Goal: Task Accomplishment & Management: Use online tool/utility

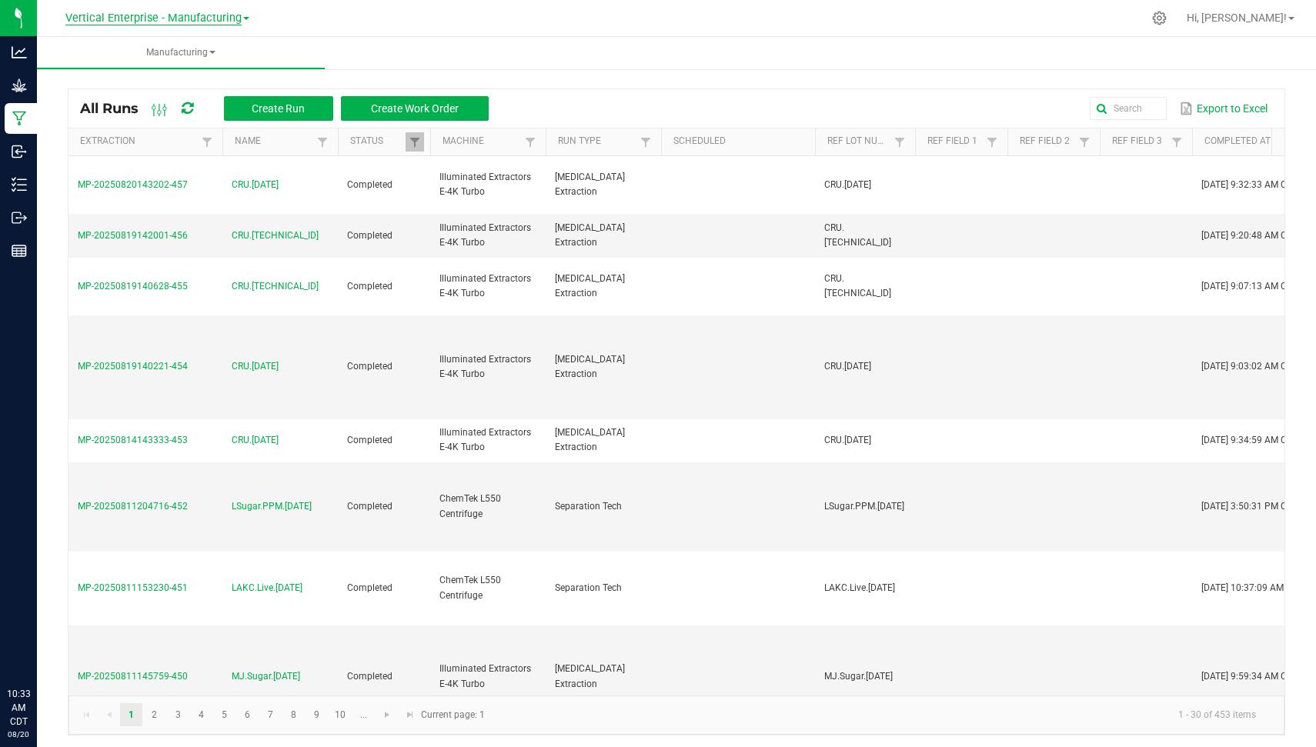
click at [159, 20] on span "Vertical Enterprise - Manufacturing" at bounding box center [153, 19] width 176 height 14
click at [159, 55] on link "Vertical Enterprise - Cultivation" at bounding box center [157, 54] width 225 height 21
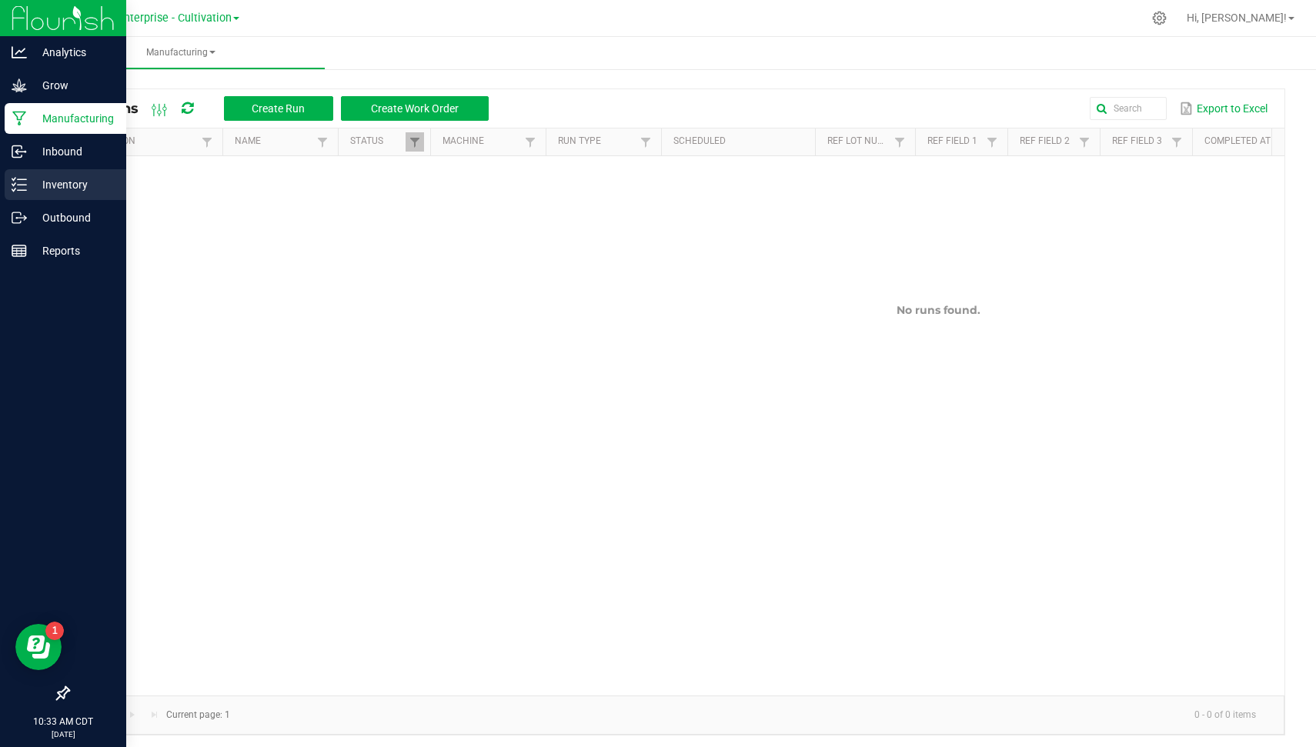
click at [27, 183] on p "Inventory" at bounding box center [73, 184] width 92 height 18
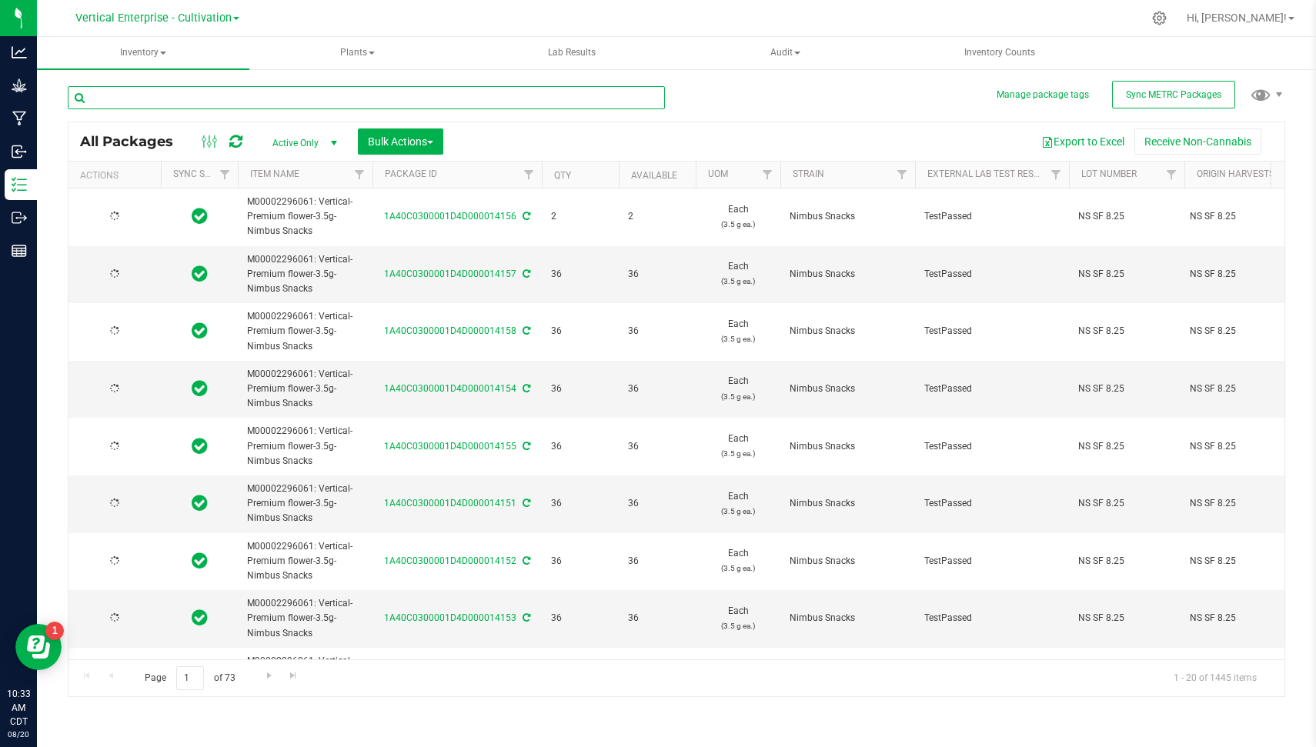
click at [215, 99] on input "text" at bounding box center [366, 97] width 597 height 23
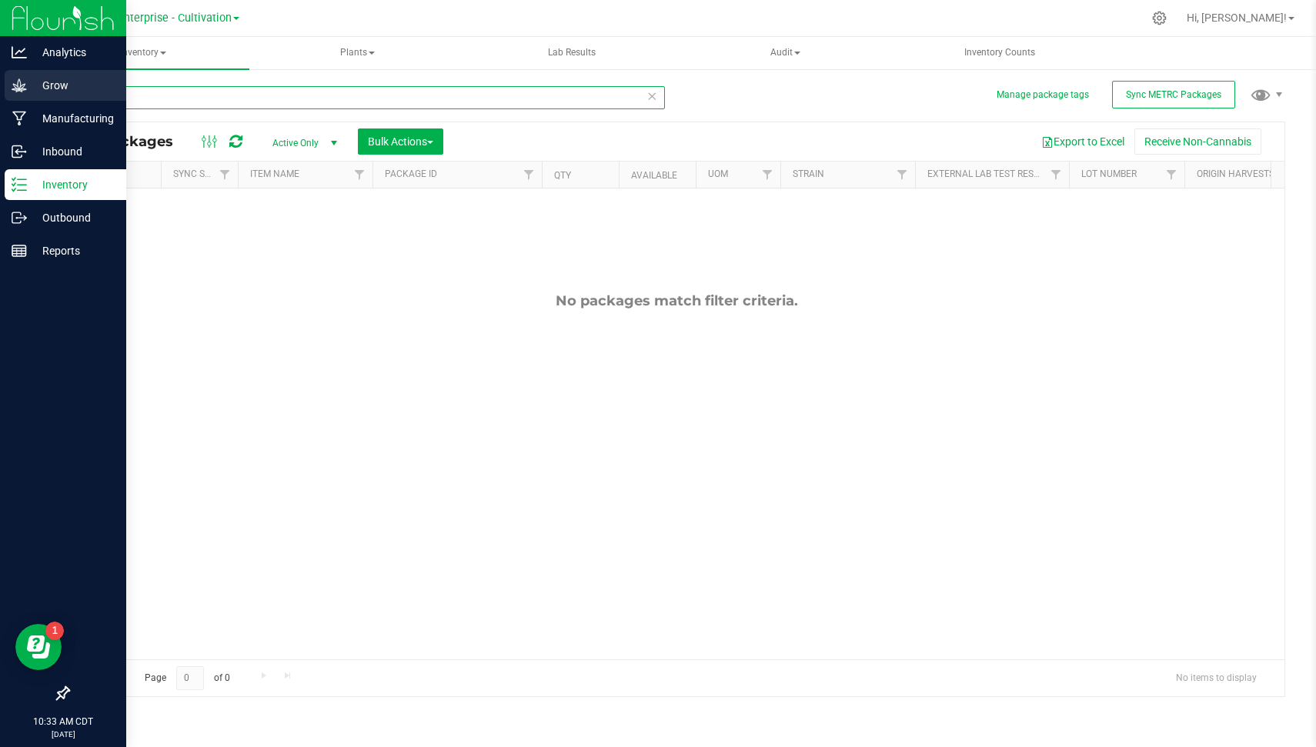
type input "10433"
click at [29, 93] on p "Grow" at bounding box center [73, 85] width 92 height 18
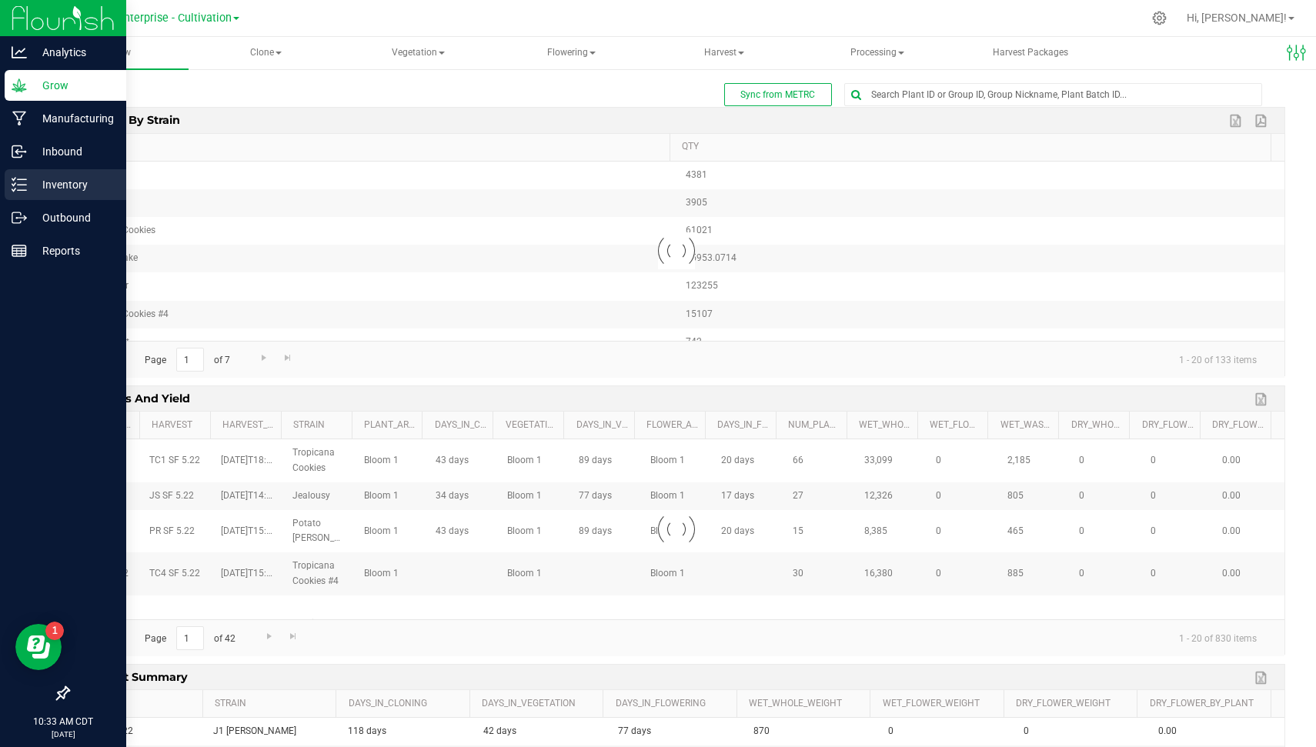
click at [72, 189] on p "Inventory" at bounding box center [73, 184] width 92 height 18
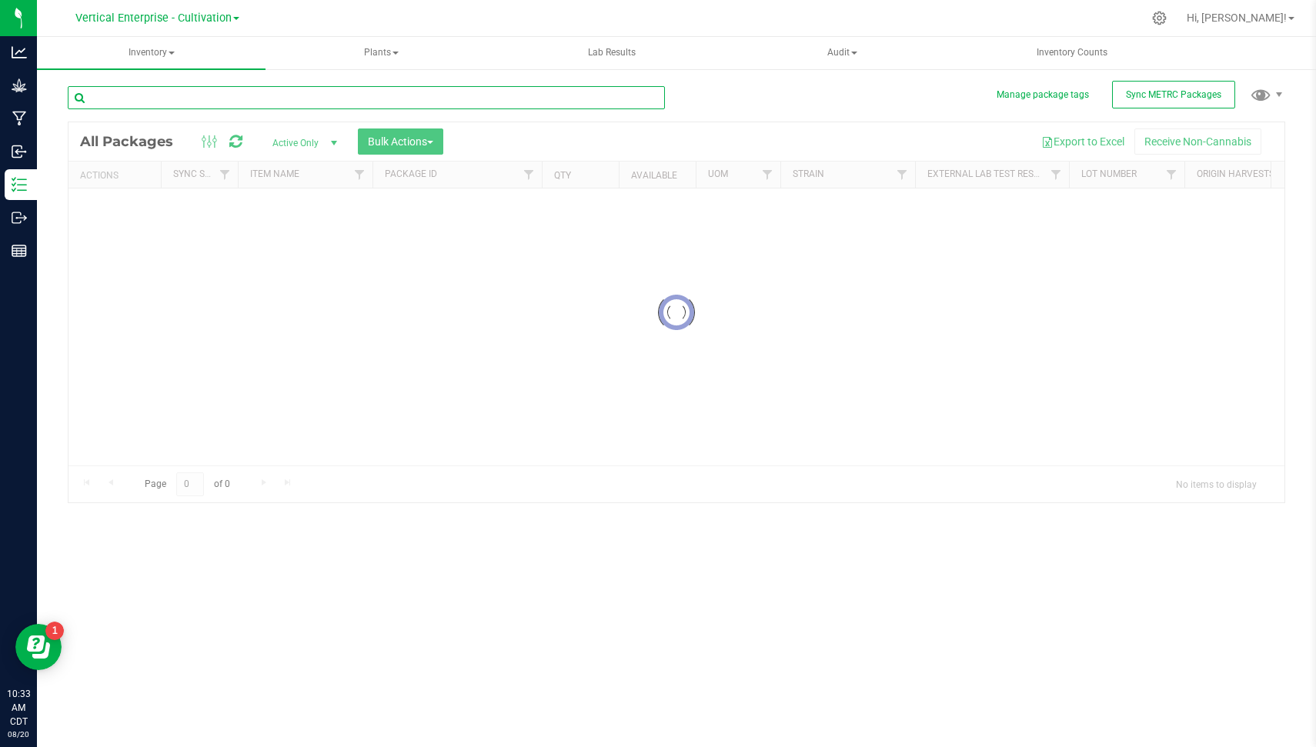
click at [378, 98] on input "text" at bounding box center [366, 97] width 597 height 23
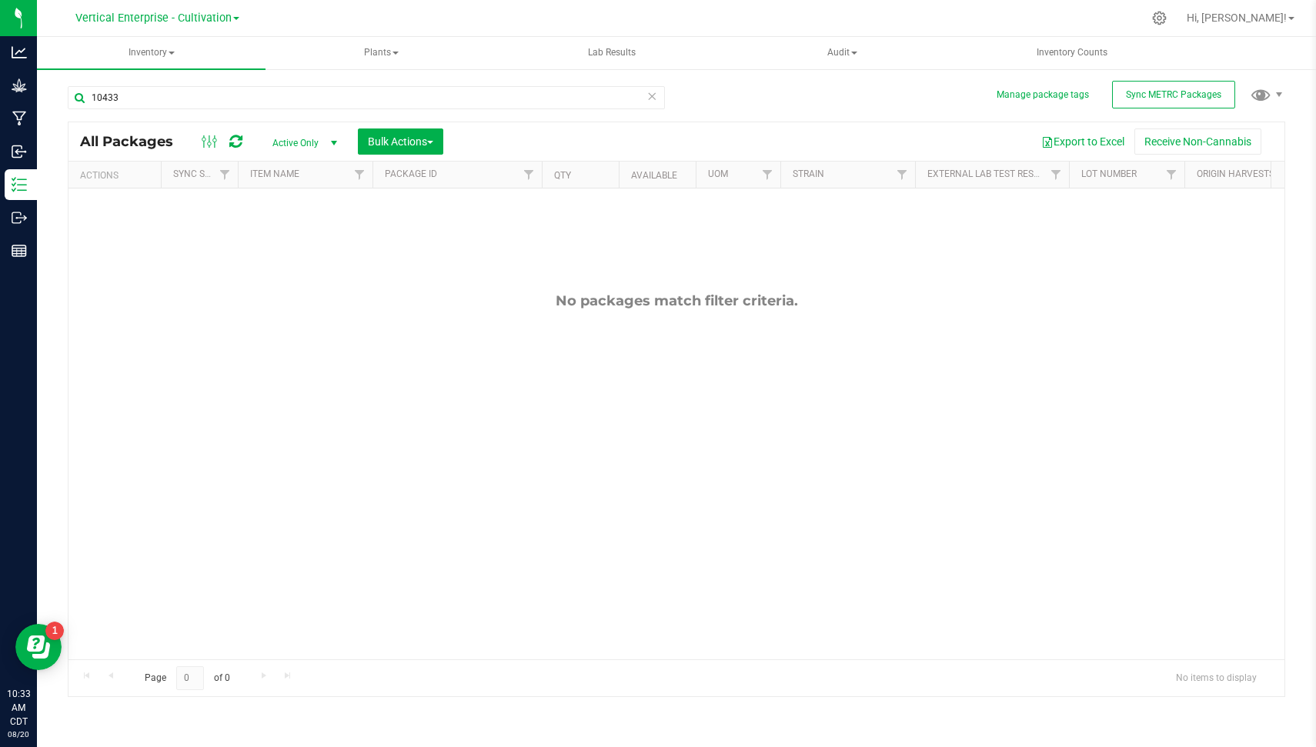
click at [232, 139] on icon at bounding box center [235, 141] width 13 height 15
click at [242, 91] on input "10433" at bounding box center [366, 97] width 597 height 23
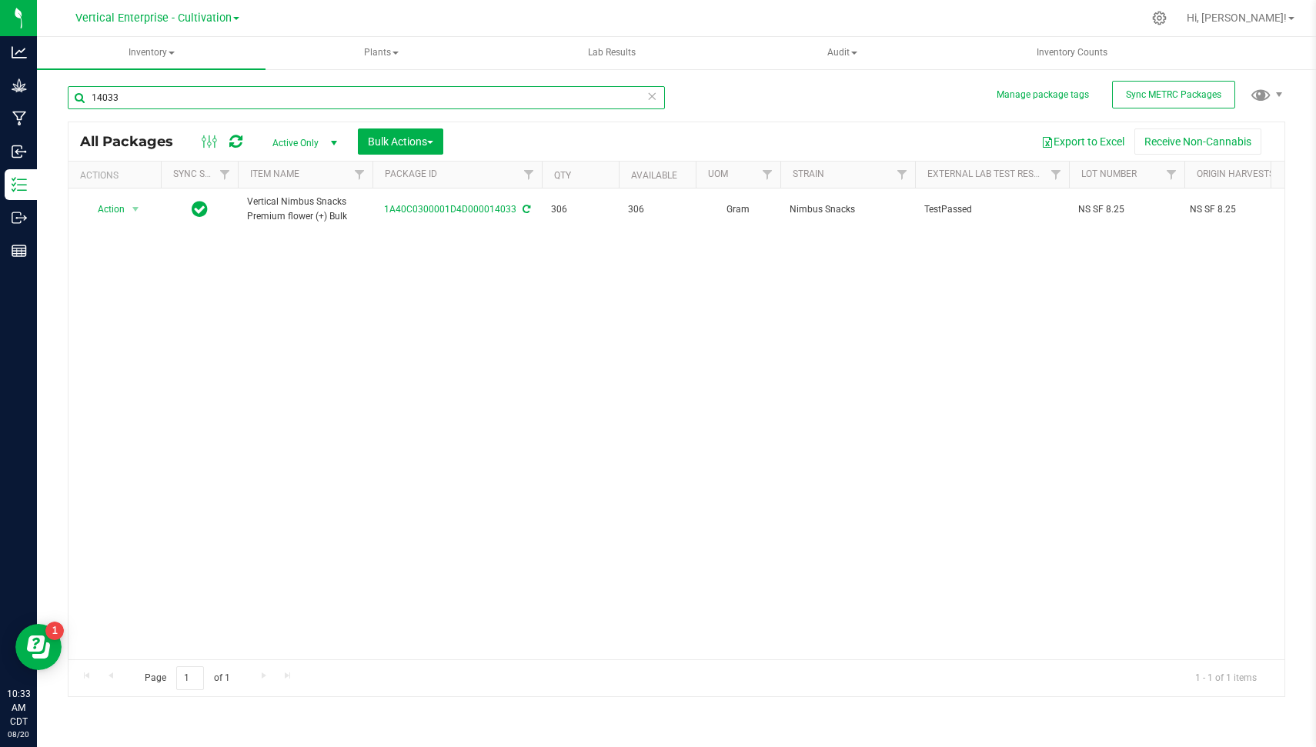
type input "14033"
click at [652, 96] on icon at bounding box center [651, 95] width 11 height 18
click at [557, 102] on input "text" at bounding box center [366, 97] width 597 height 23
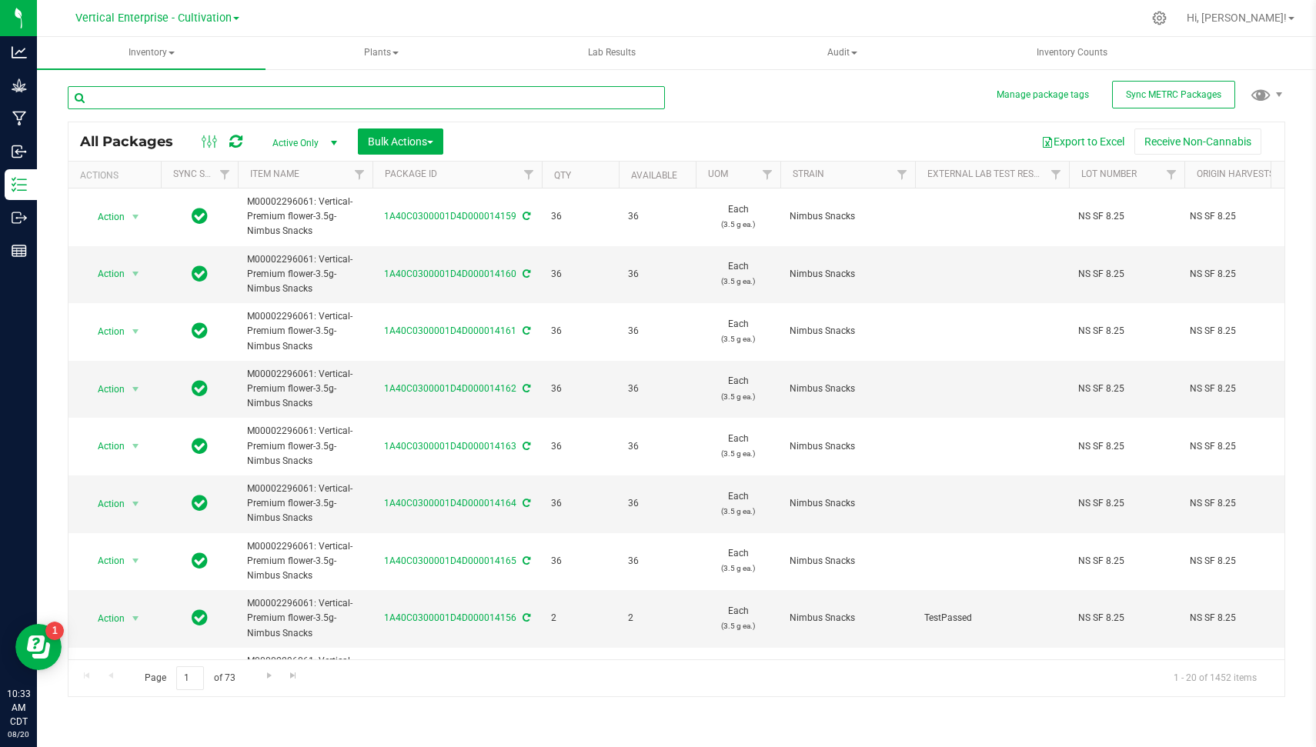
click at [557, 102] on input "text" at bounding box center [366, 97] width 597 height 23
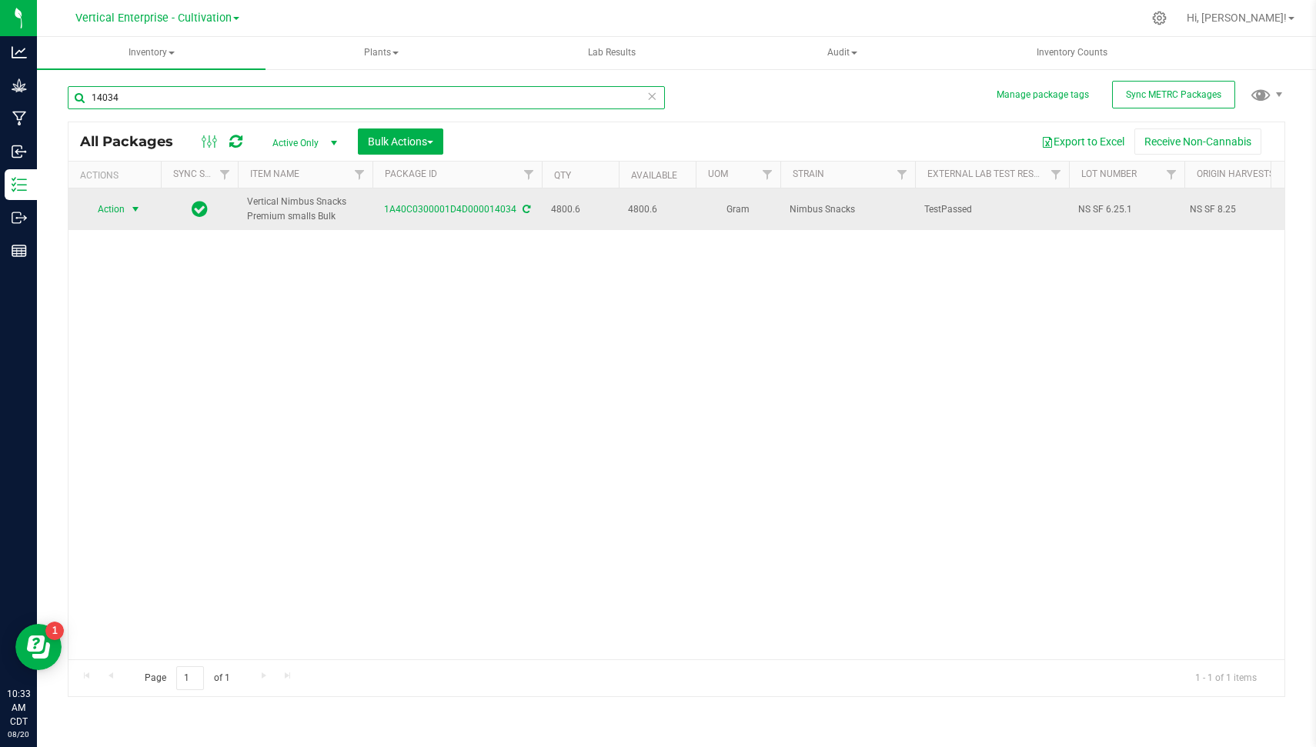
type input "14034"
click at [128, 208] on span "select" at bounding box center [135, 210] width 19 height 22
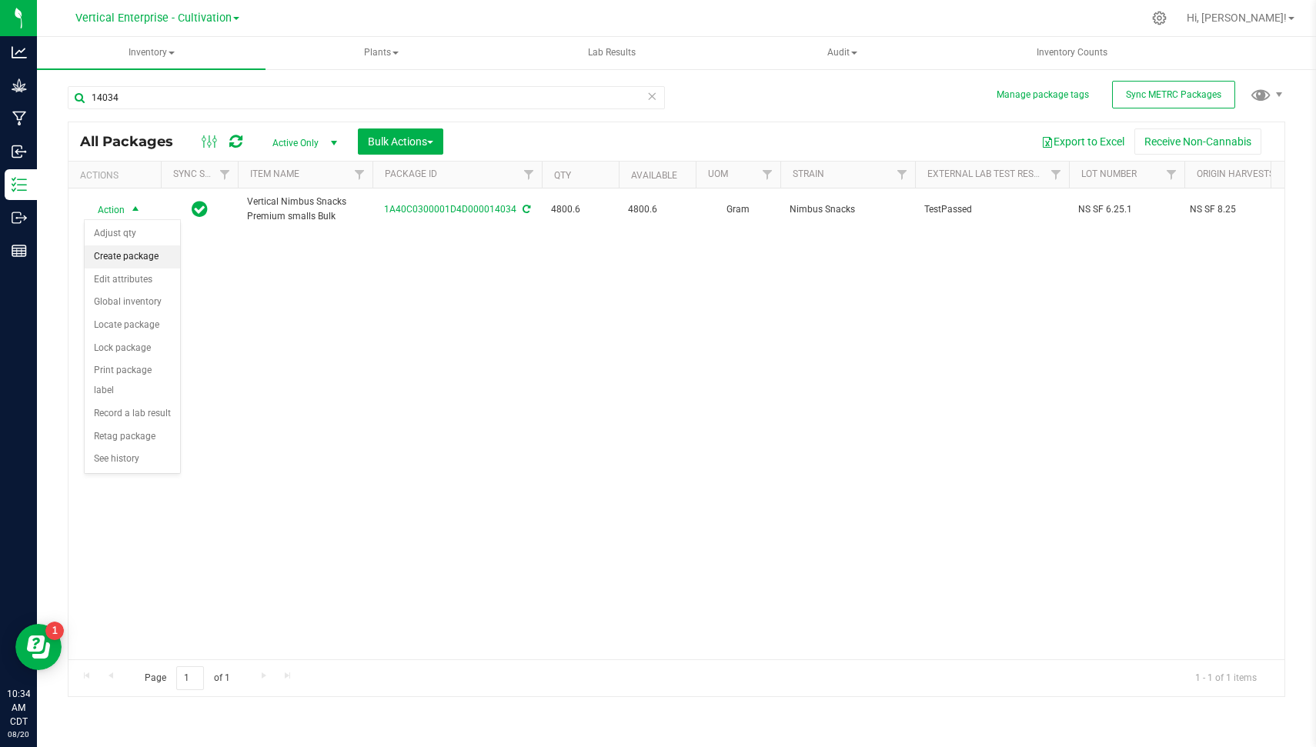
click at [143, 251] on li "Create package" at bounding box center [132, 257] width 95 height 23
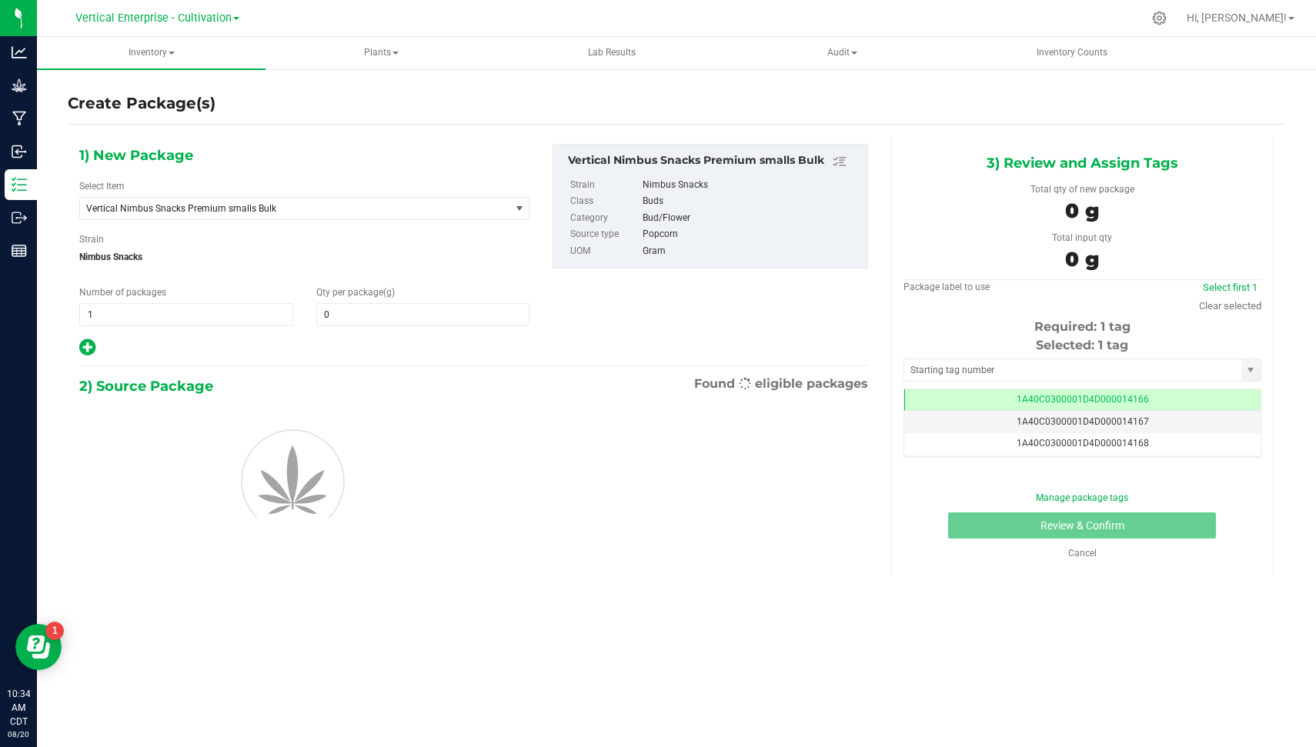
type input "0.0000"
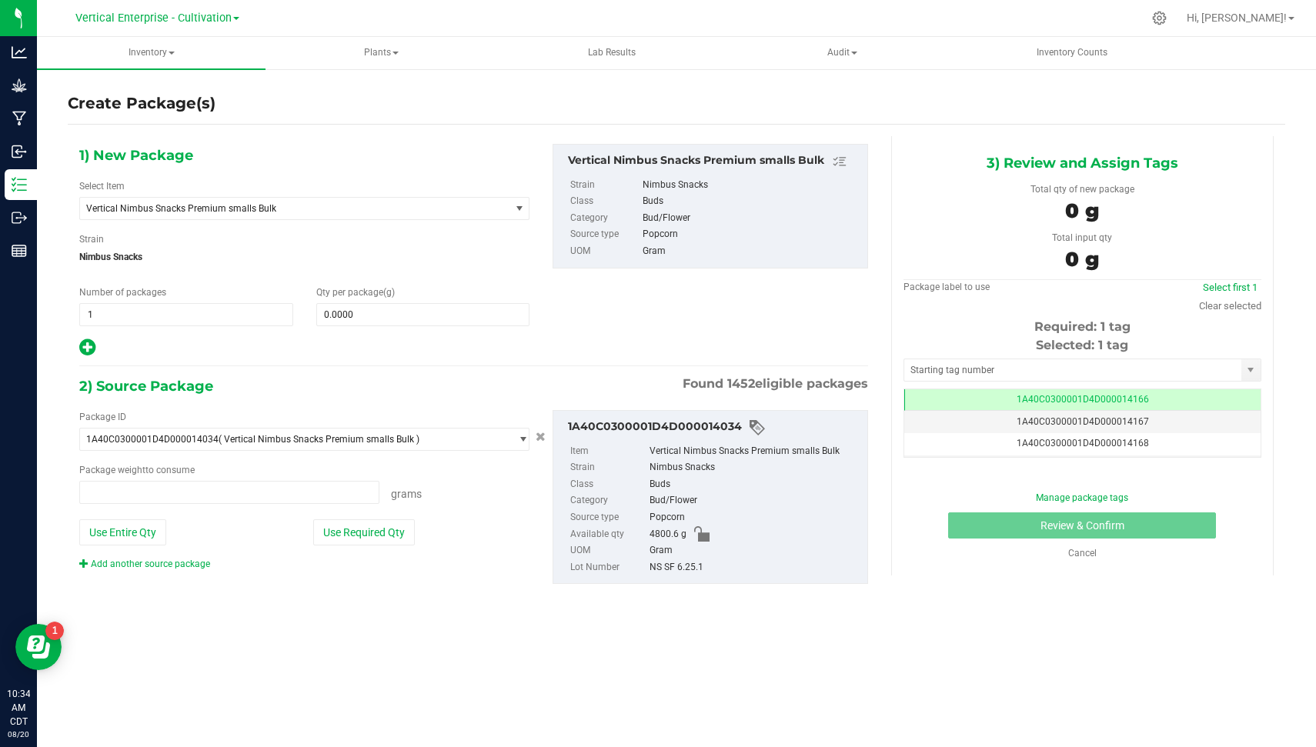
type input "0.0000 g"
click at [268, 210] on span "Vertical Nimbus Snacks Premium smalls Bulk" at bounding box center [286, 208] width 401 height 11
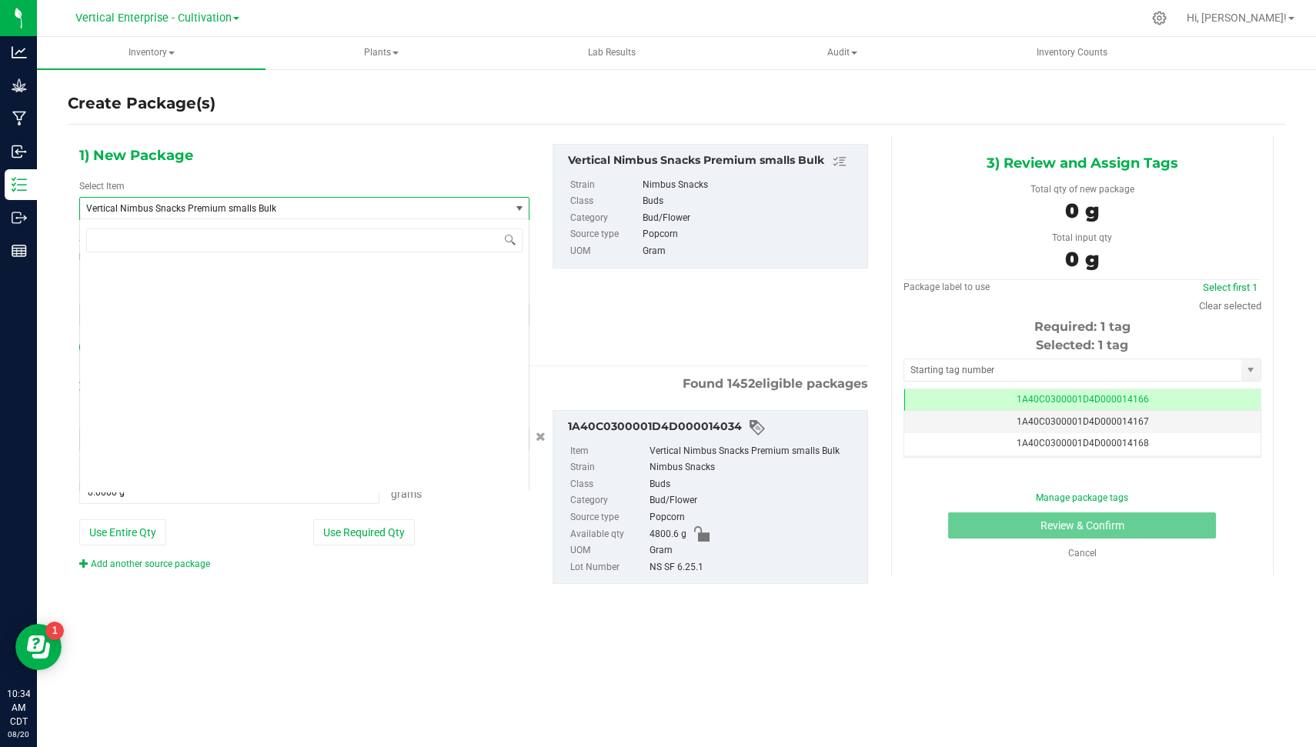
scroll to position [117742, 0]
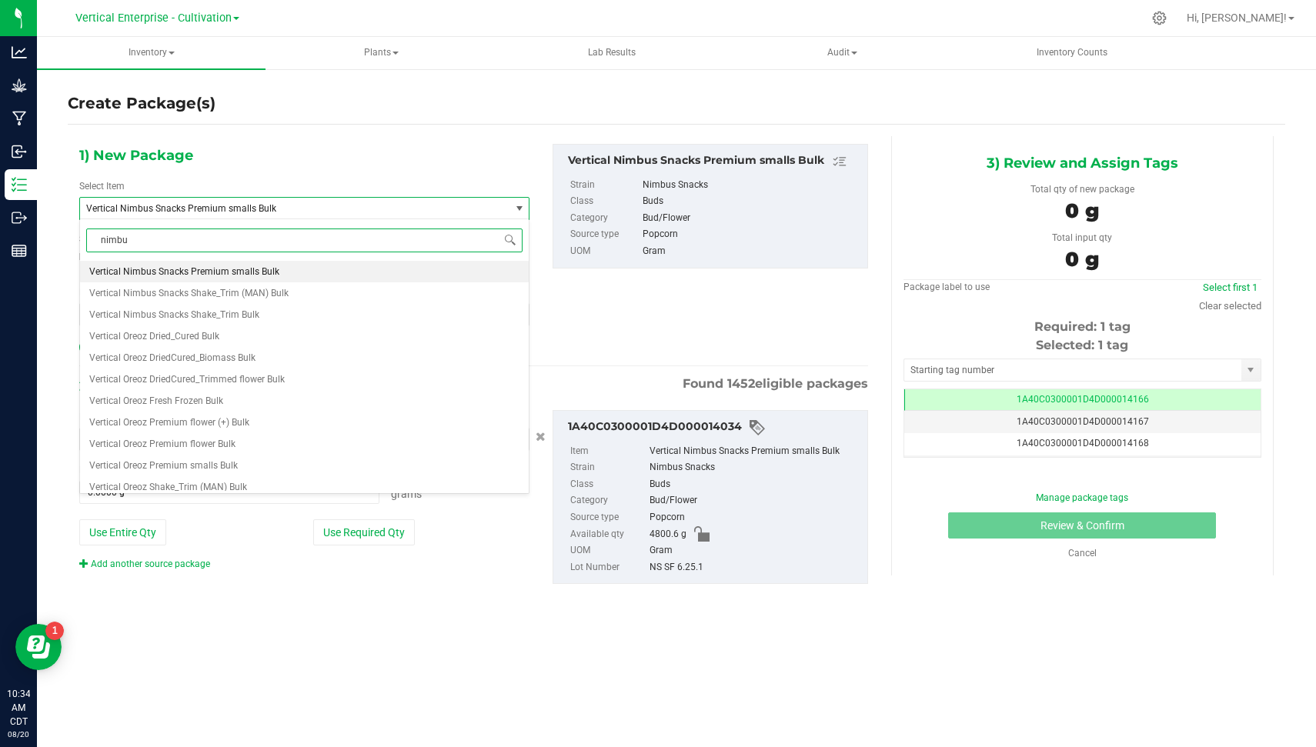
type input "nimbus"
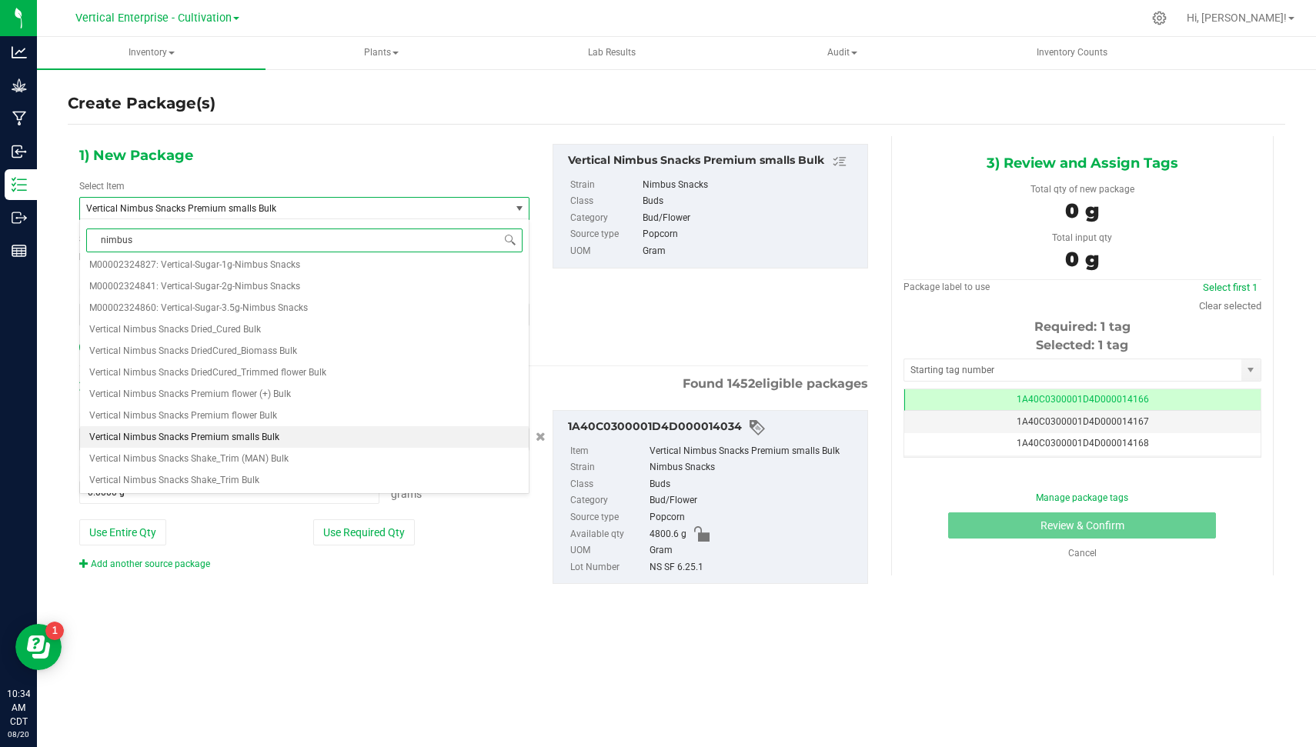
scroll to position [0, 0]
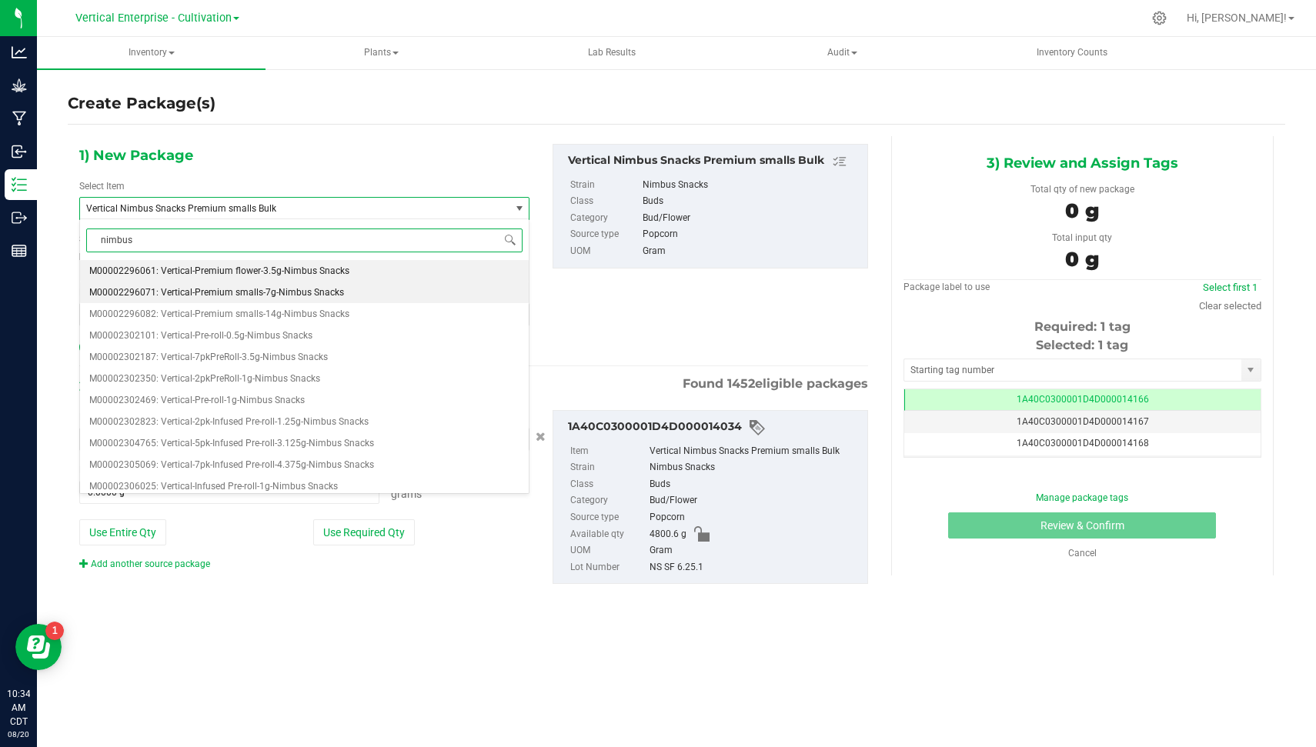
click at [309, 295] on span "M00002296071: Vertical-Premium smalls-7g-Nimbus Snacks" at bounding box center [216, 292] width 255 height 11
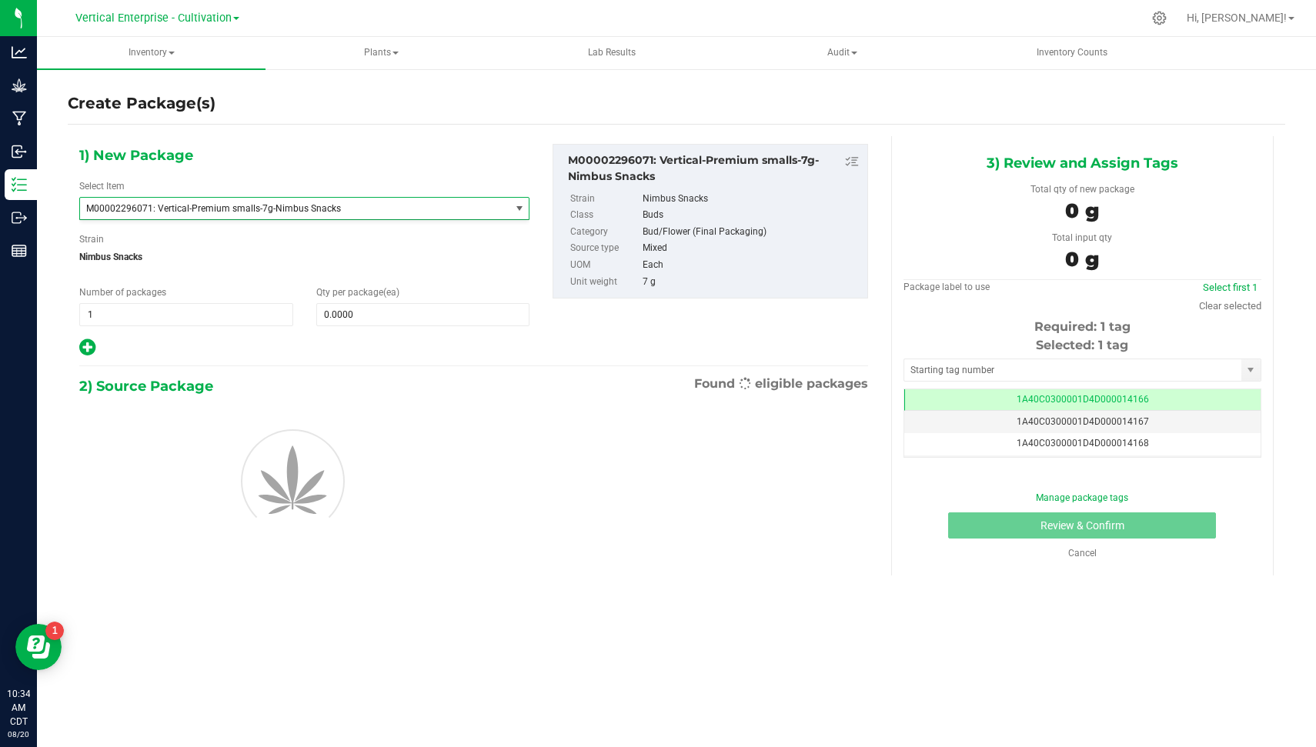
type input "0"
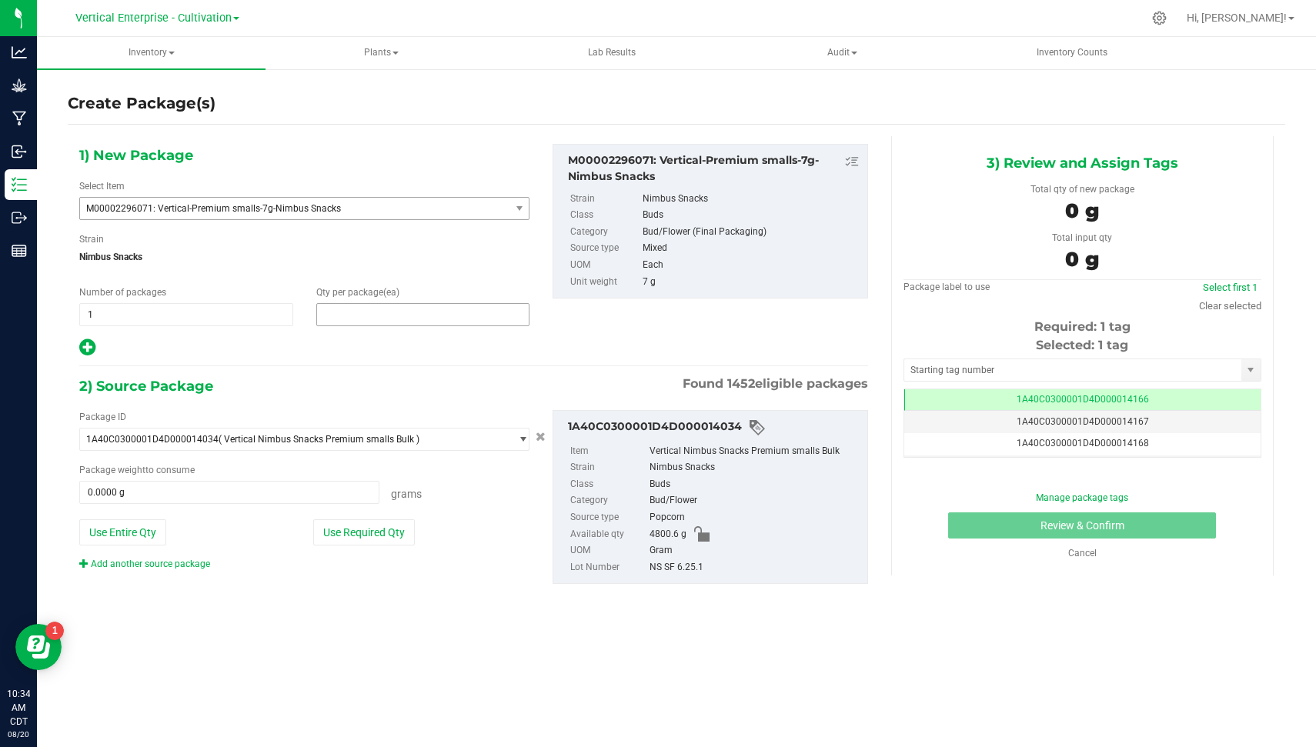
click at [351, 306] on span at bounding box center [423, 314] width 214 height 23
type input "18"
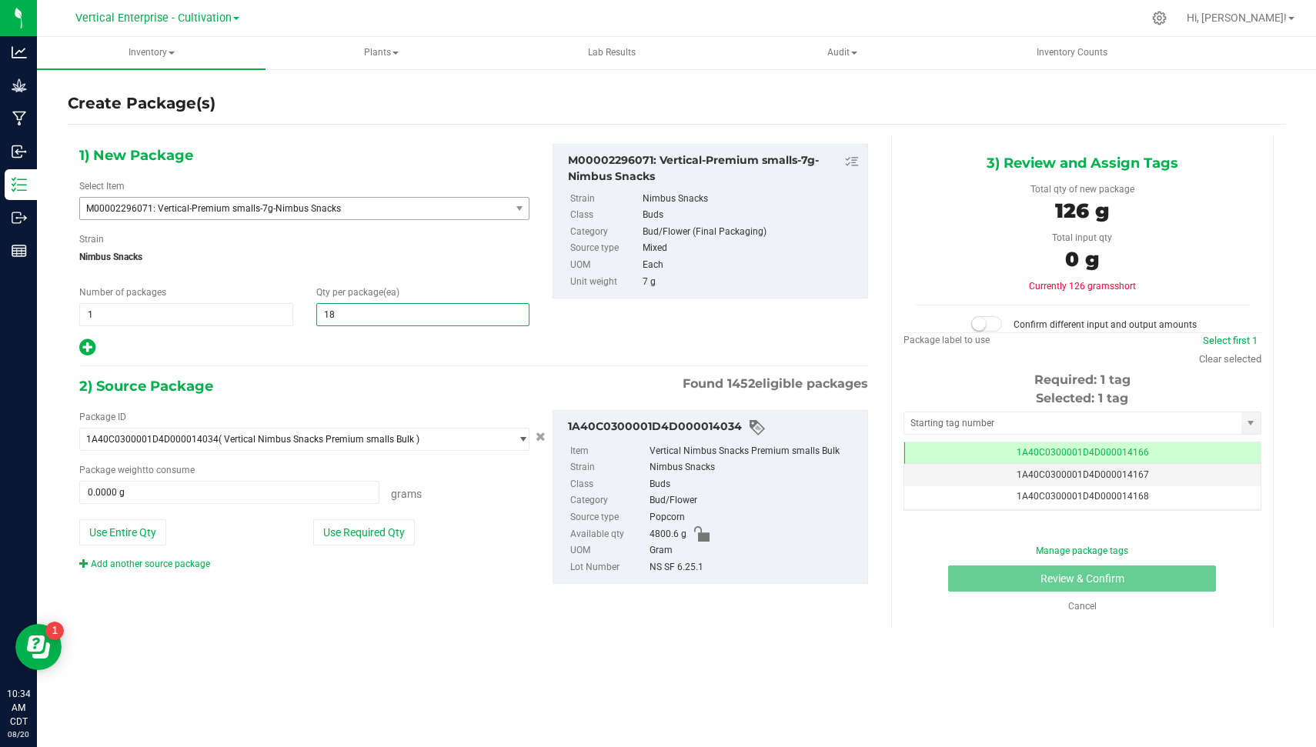
type input "18"
click at [305, 378] on div "2) Source Package Found 1452 eligible packages" at bounding box center [473, 386] width 789 height 23
click at [352, 521] on button "Use Required Qty" at bounding box center [364, 532] width 102 height 26
type input "126.0000 g"
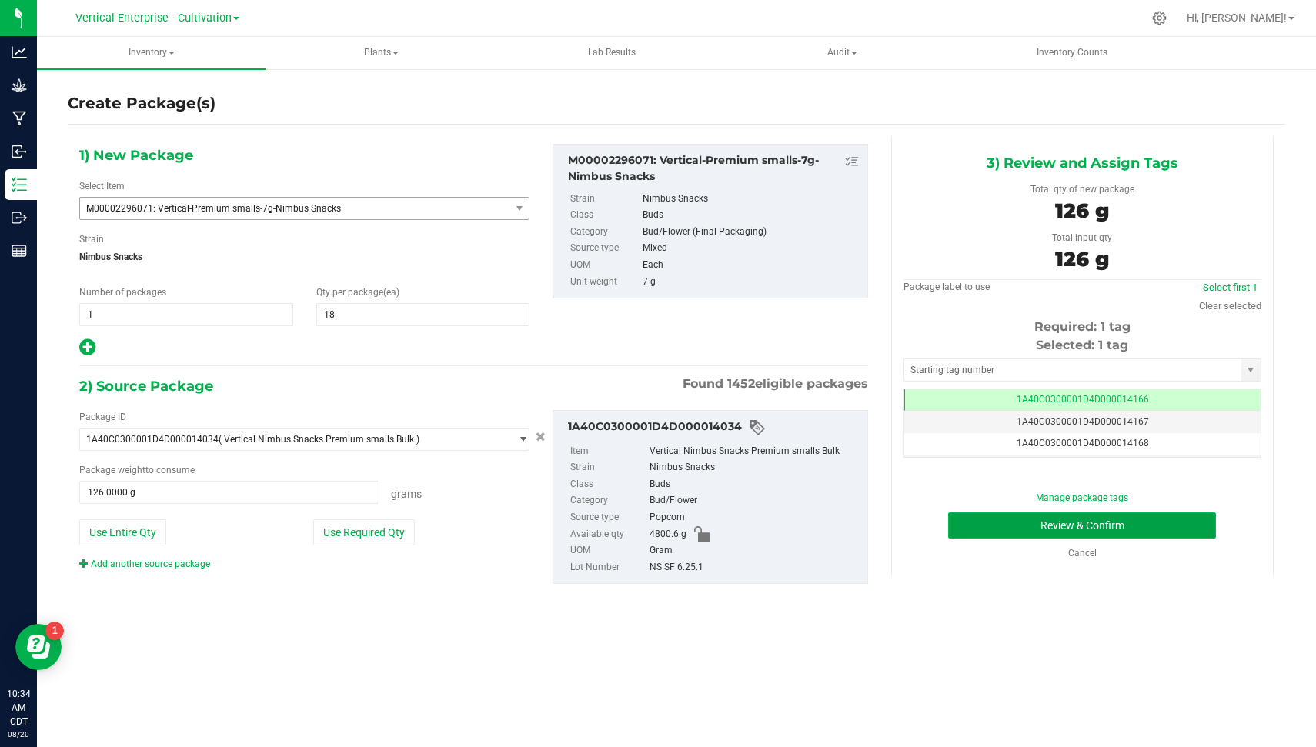
click at [1164, 534] on button "Review & Confirm" at bounding box center [1082, 526] width 268 height 26
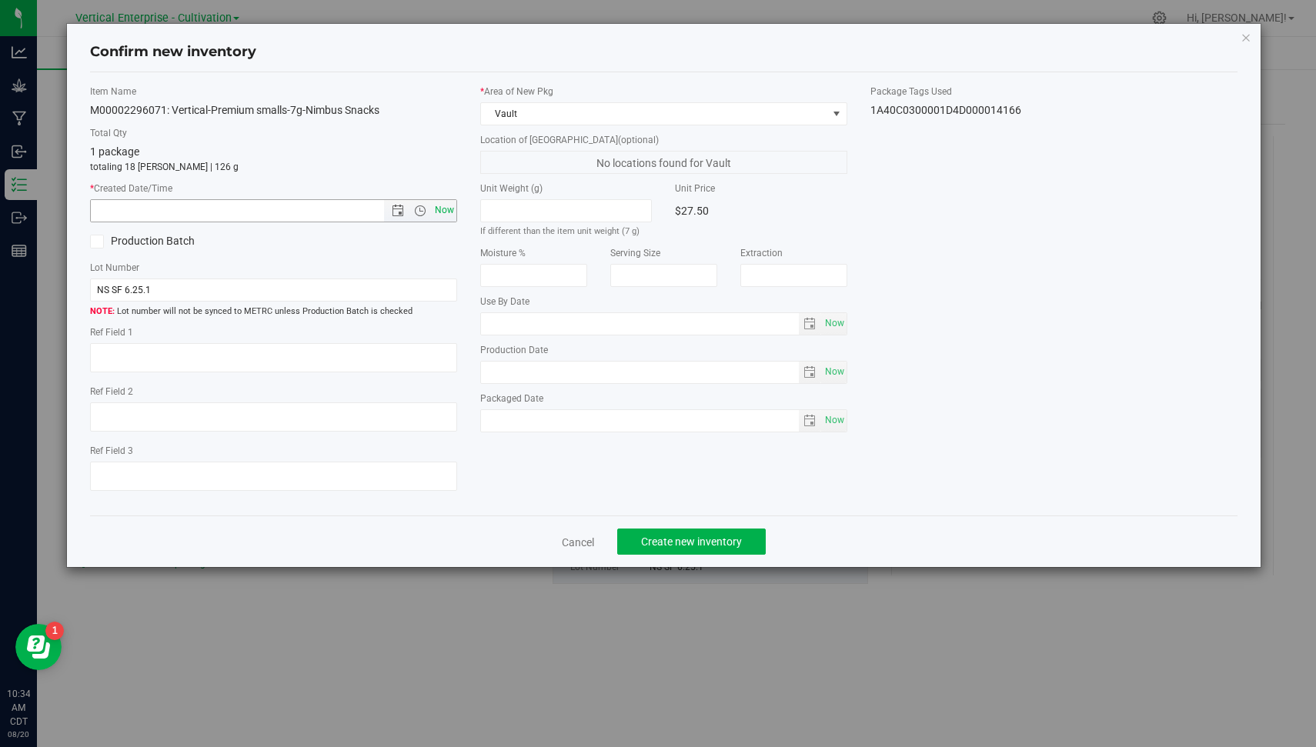
click at [442, 210] on span "Now" at bounding box center [445, 210] width 26 height 22
type input "[DATE] 10:34 AM"
click at [695, 544] on span "Create new inventory" at bounding box center [691, 542] width 101 height 12
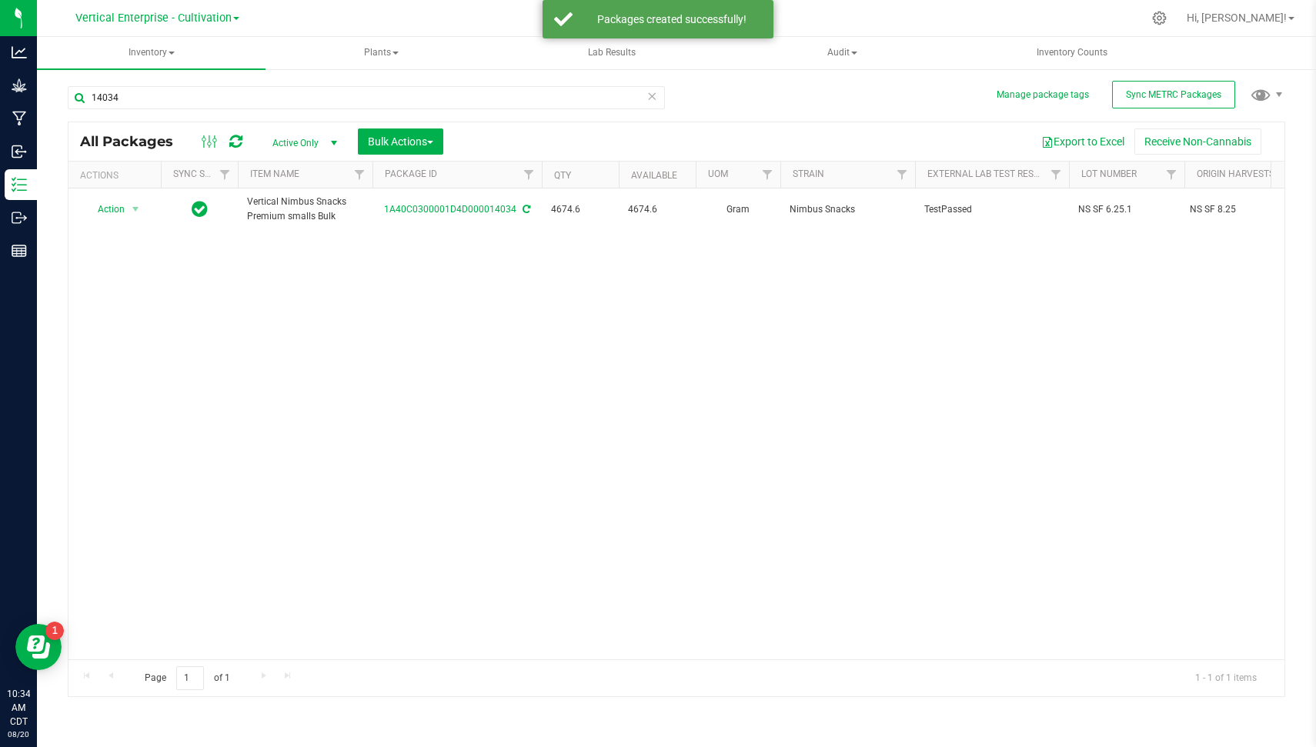
click at [654, 104] on icon at bounding box center [651, 95] width 11 height 18
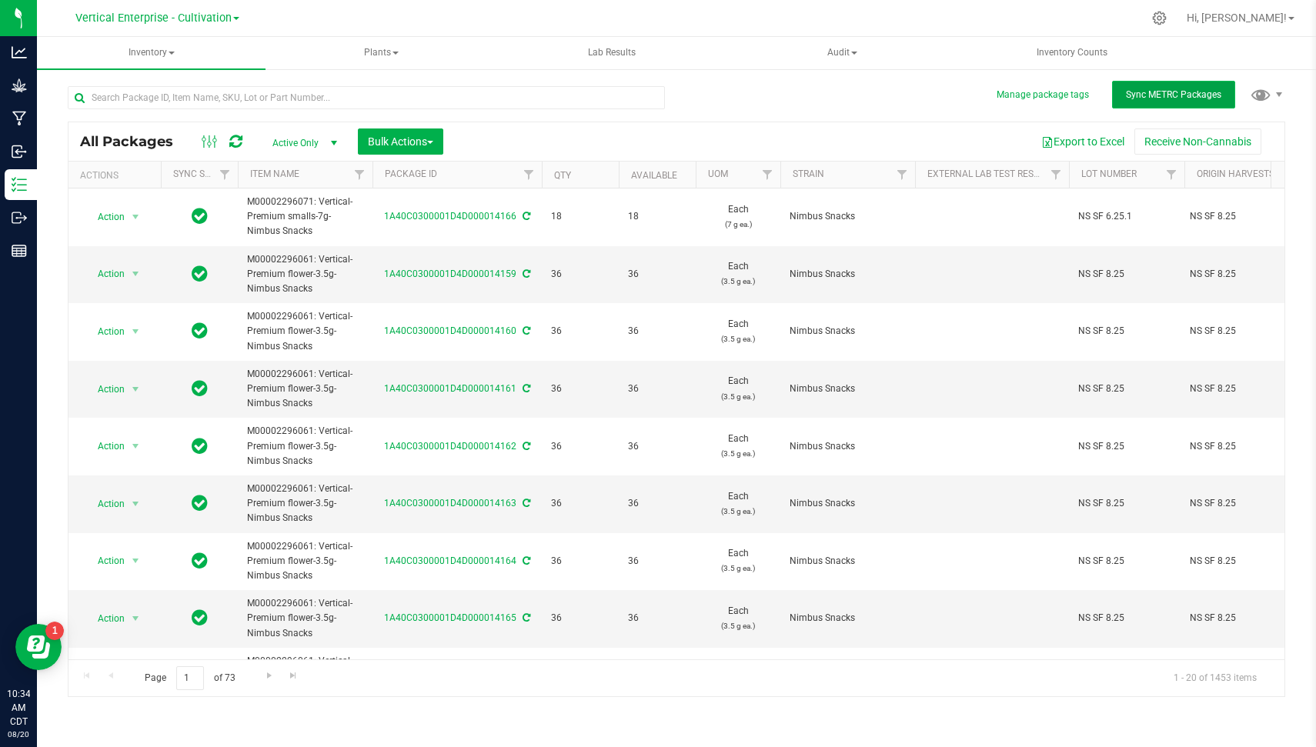
click at [1223, 87] on button "Sync METRC Packages" at bounding box center [1173, 95] width 123 height 28
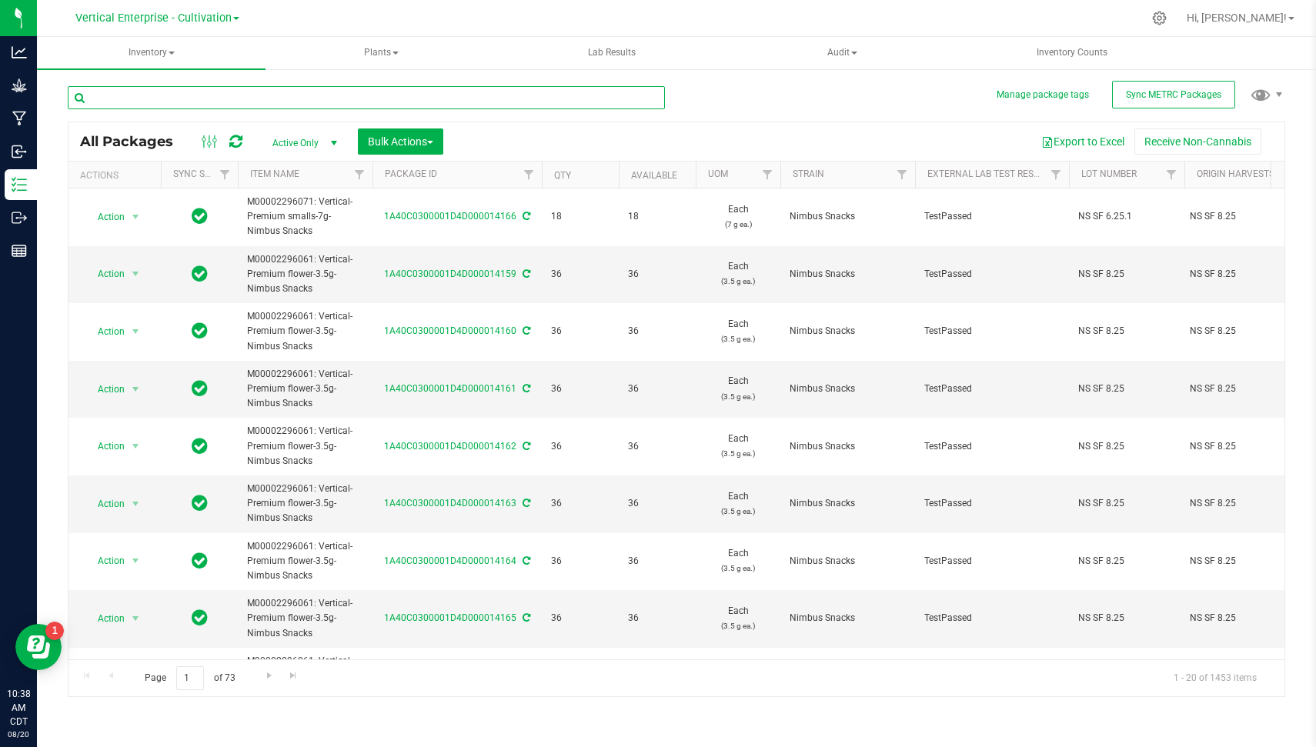
click at [466, 95] on input "text" at bounding box center [366, 97] width 597 height 23
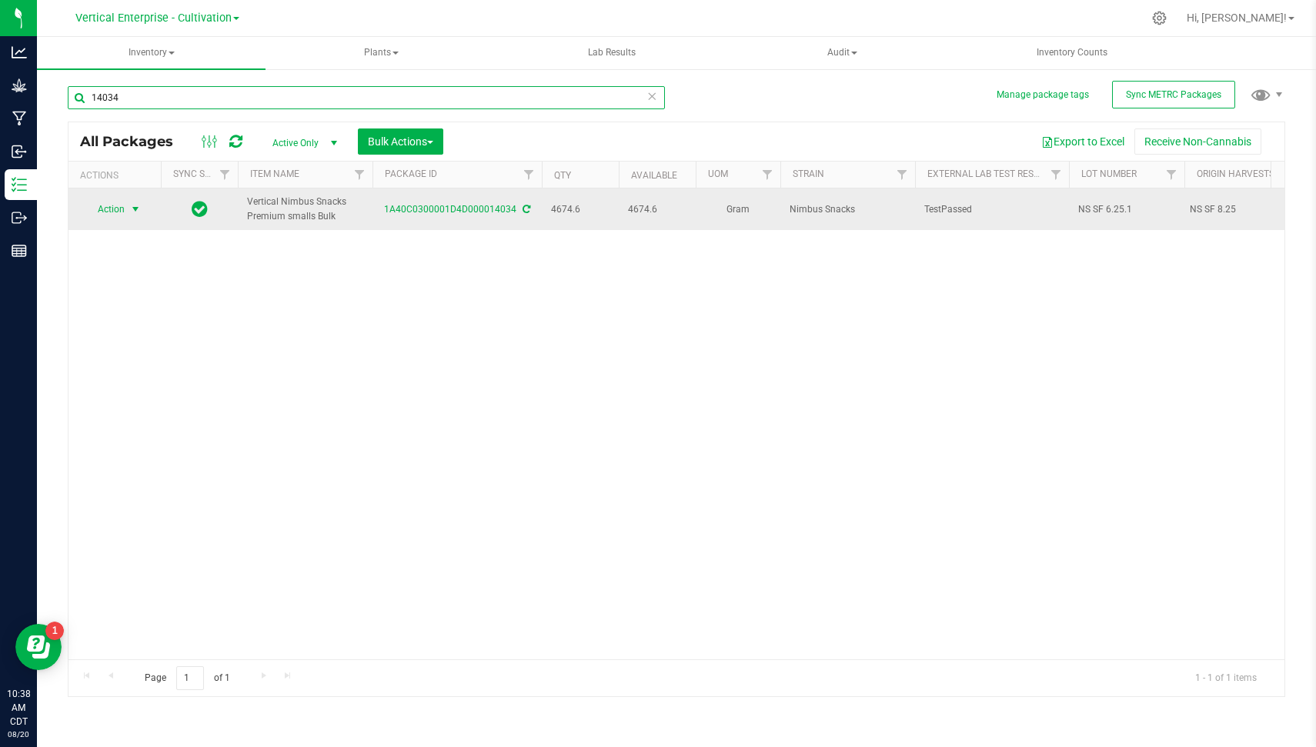
type input "14034"
click at [122, 207] on span "Action" at bounding box center [105, 210] width 42 height 22
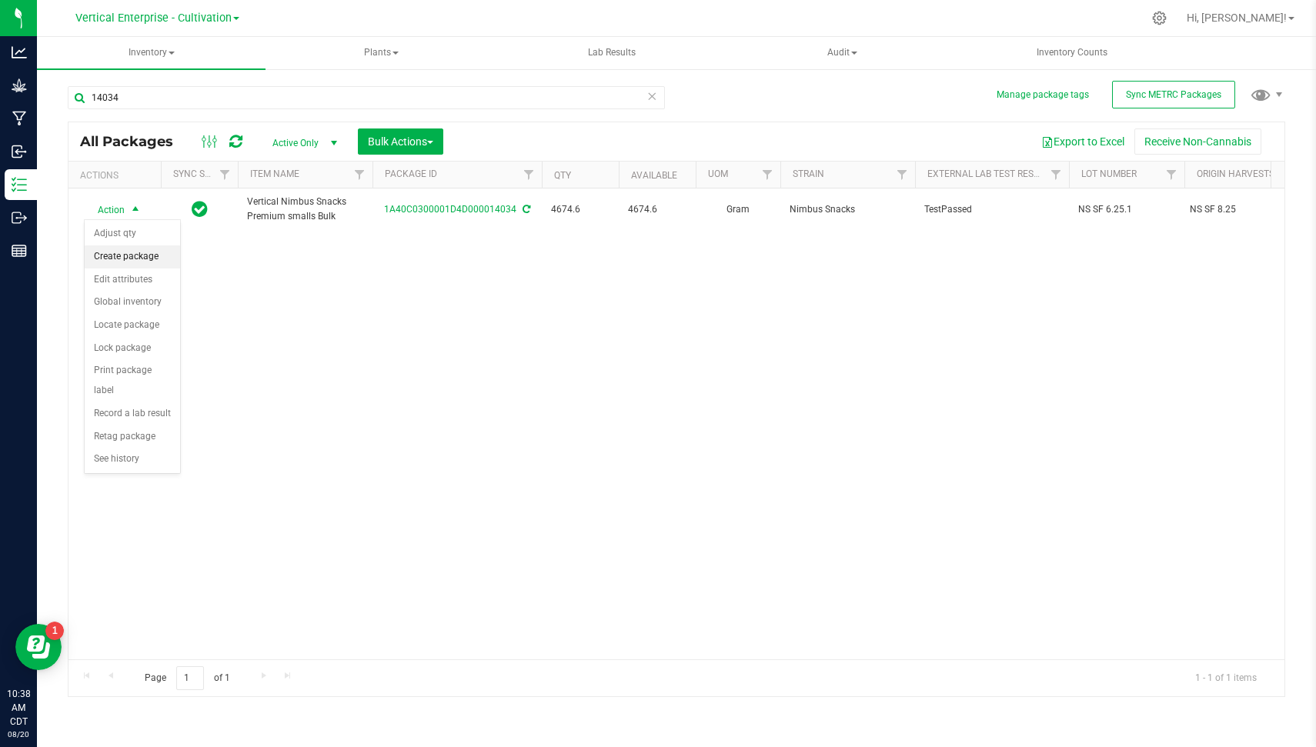
click at [149, 251] on li "Create package" at bounding box center [132, 257] width 95 height 23
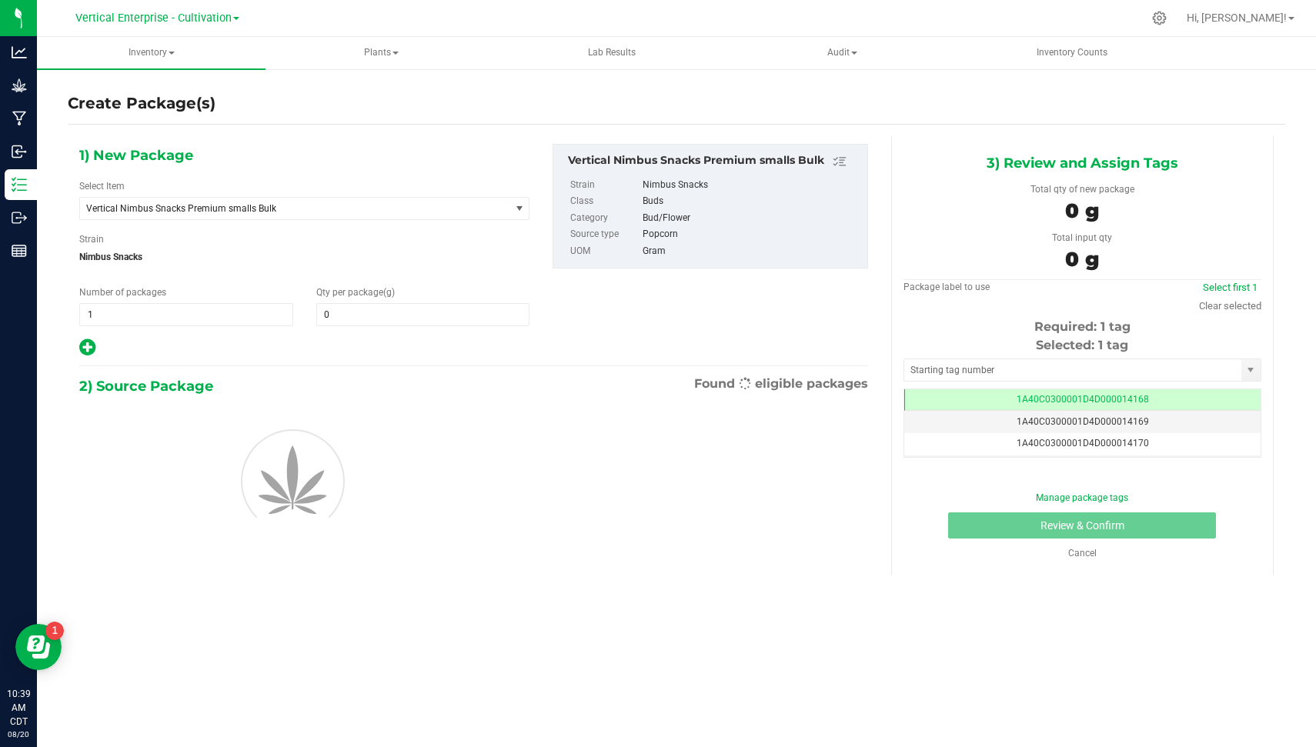
type input "0.0000"
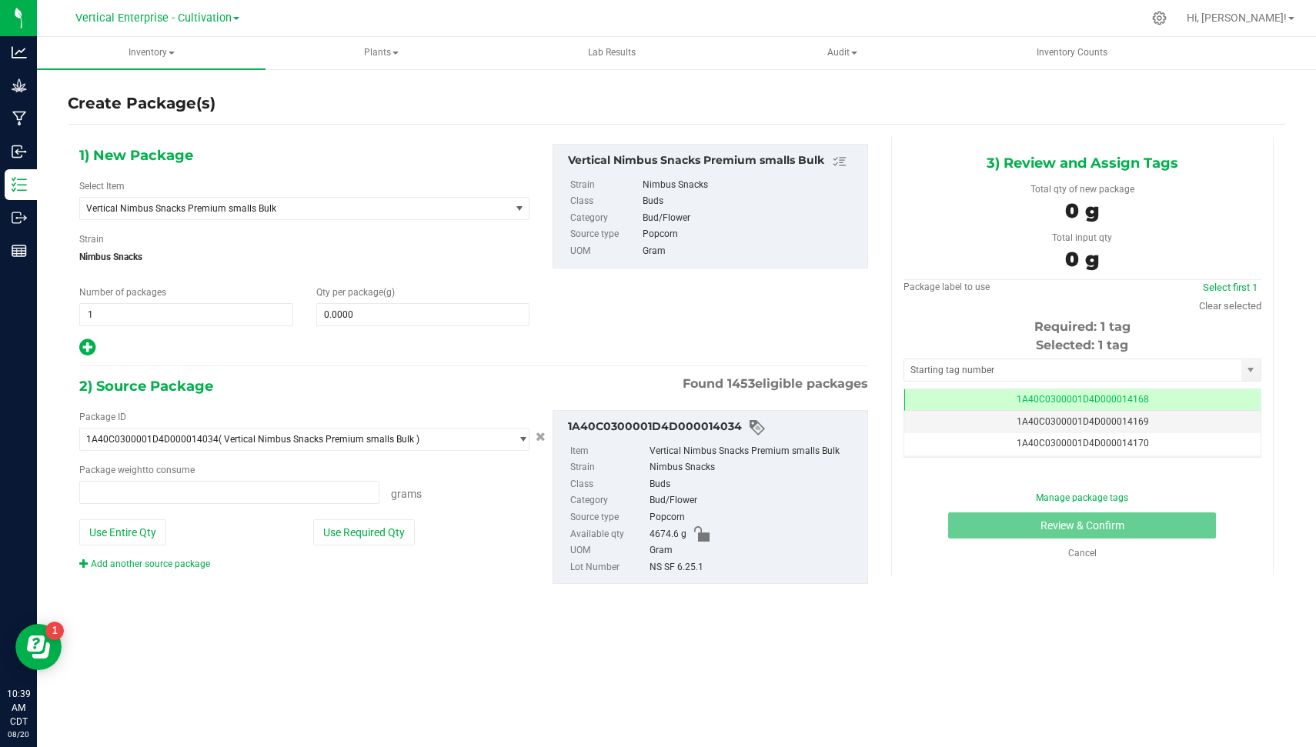
type input "0.0000 g"
click at [317, 204] on span "Vertical Nimbus Snacks Premium smalls Bulk" at bounding box center [286, 208] width 401 height 11
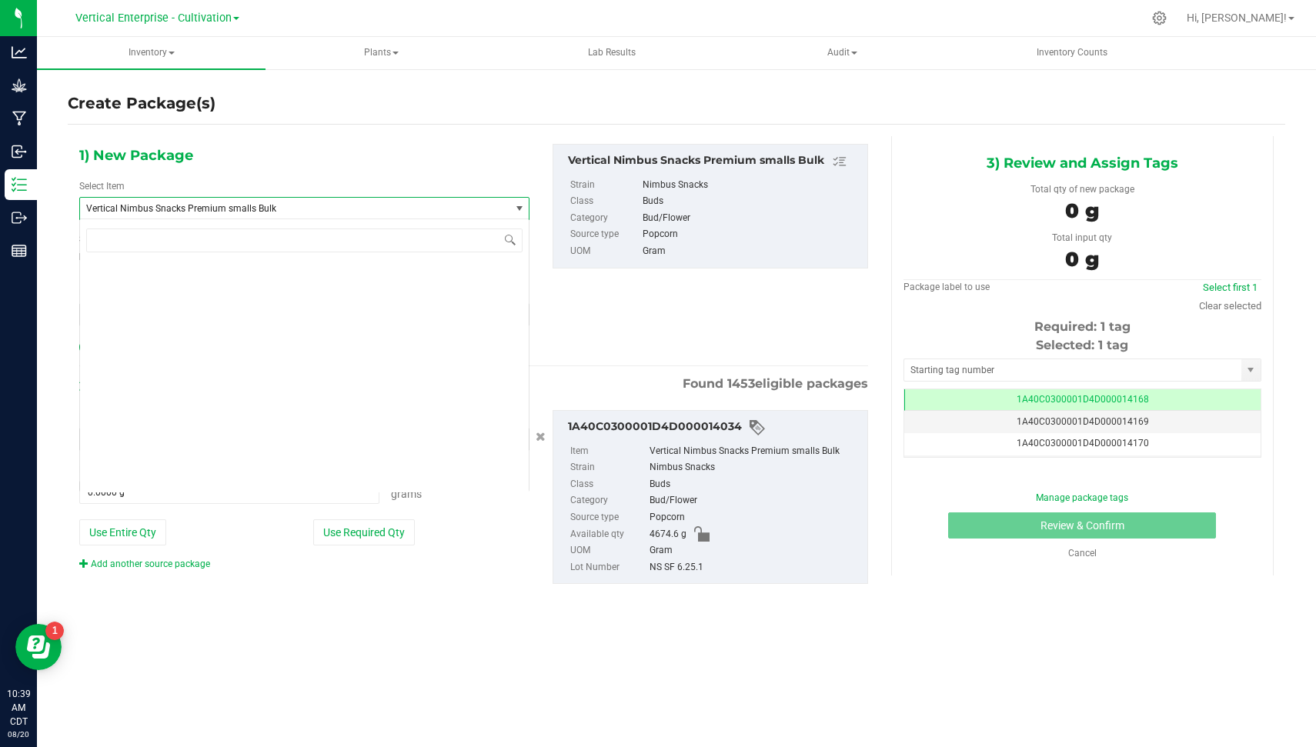
scroll to position [117742, 0]
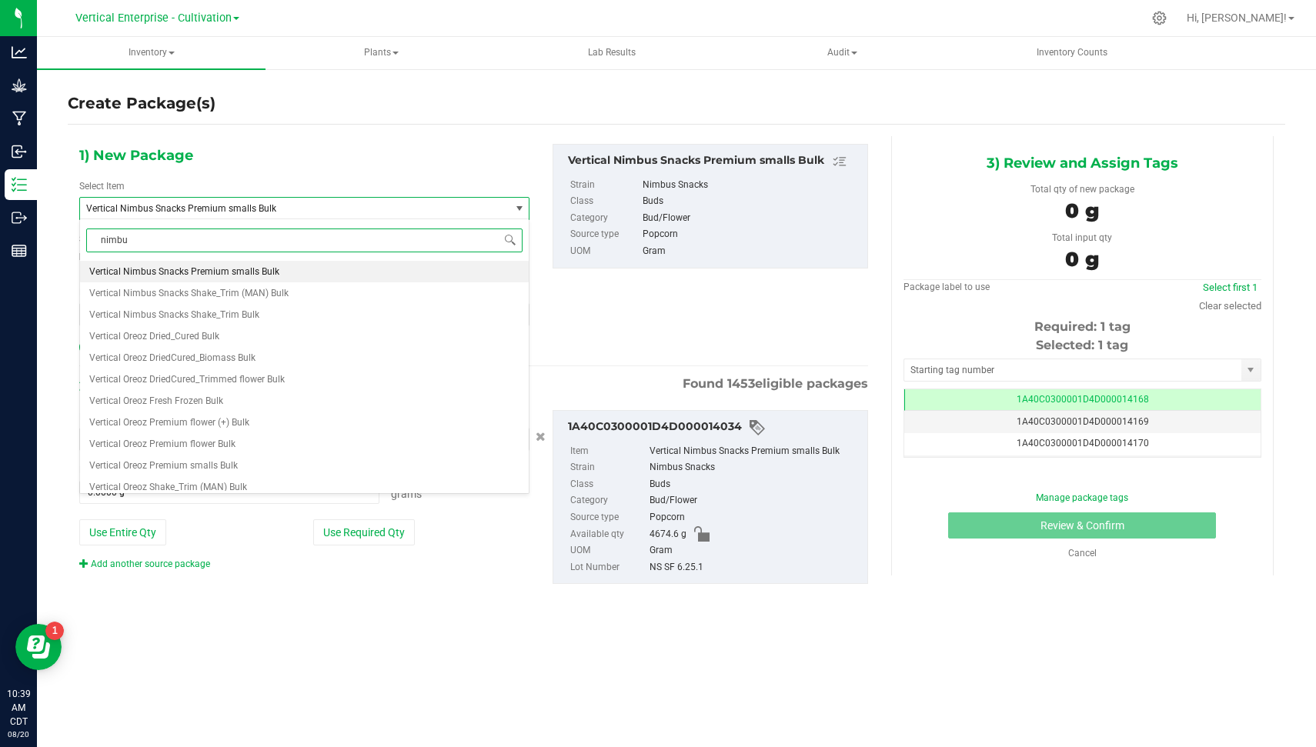
type input "nimbus"
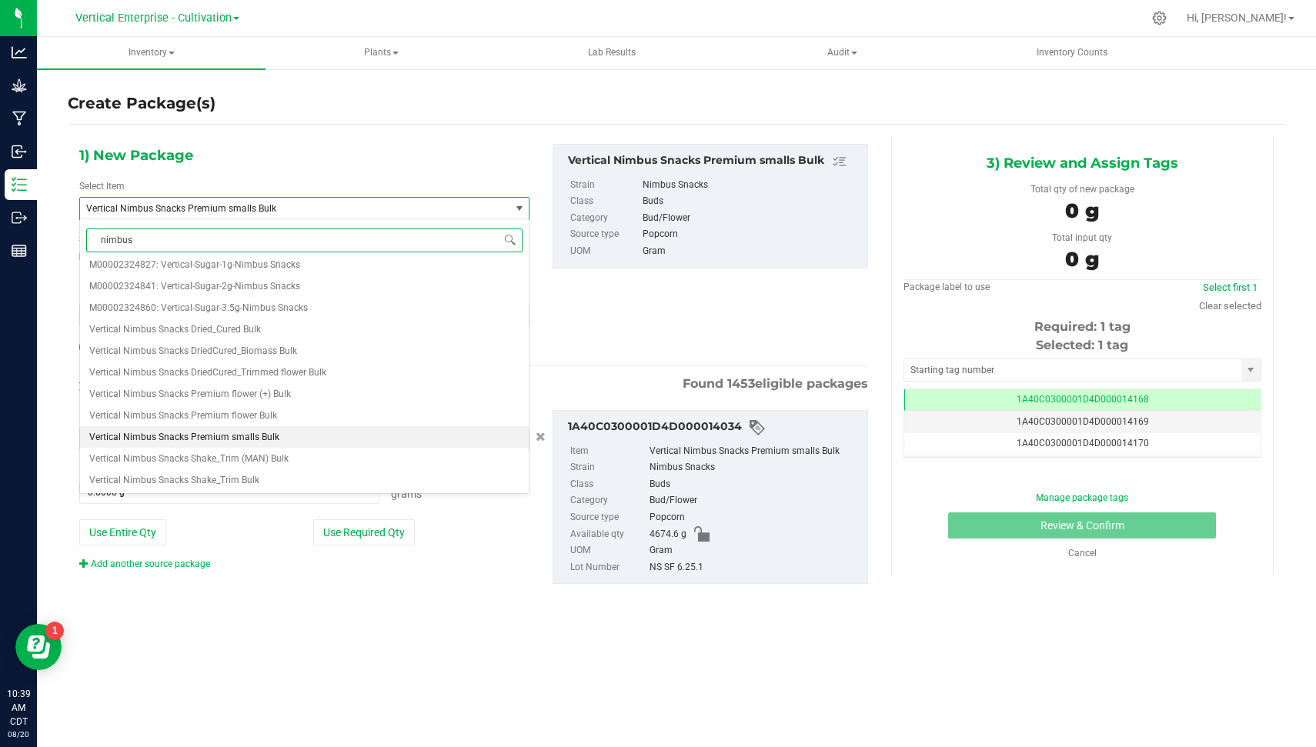
scroll to position [0, 0]
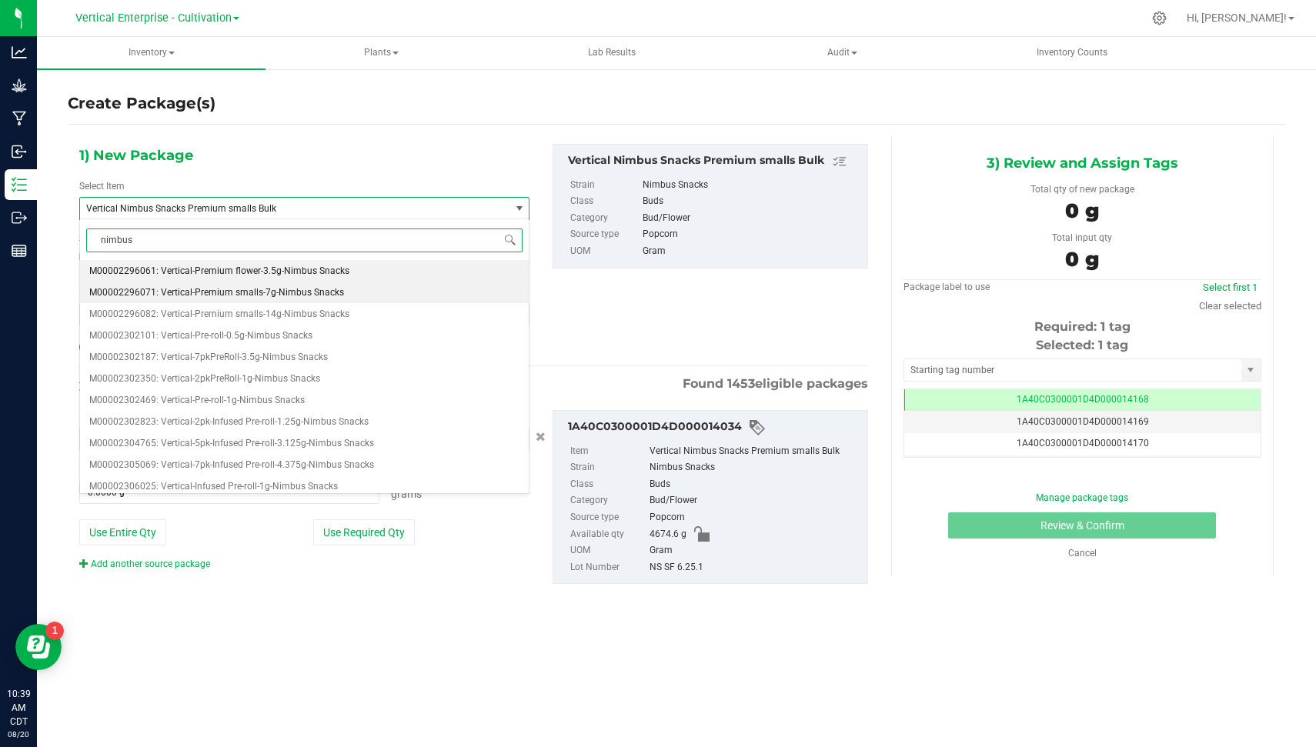
click at [331, 296] on span "M00002296071: Vertical-Premium smalls-7g-Nimbus Snacks" at bounding box center [216, 292] width 255 height 11
type input "0"
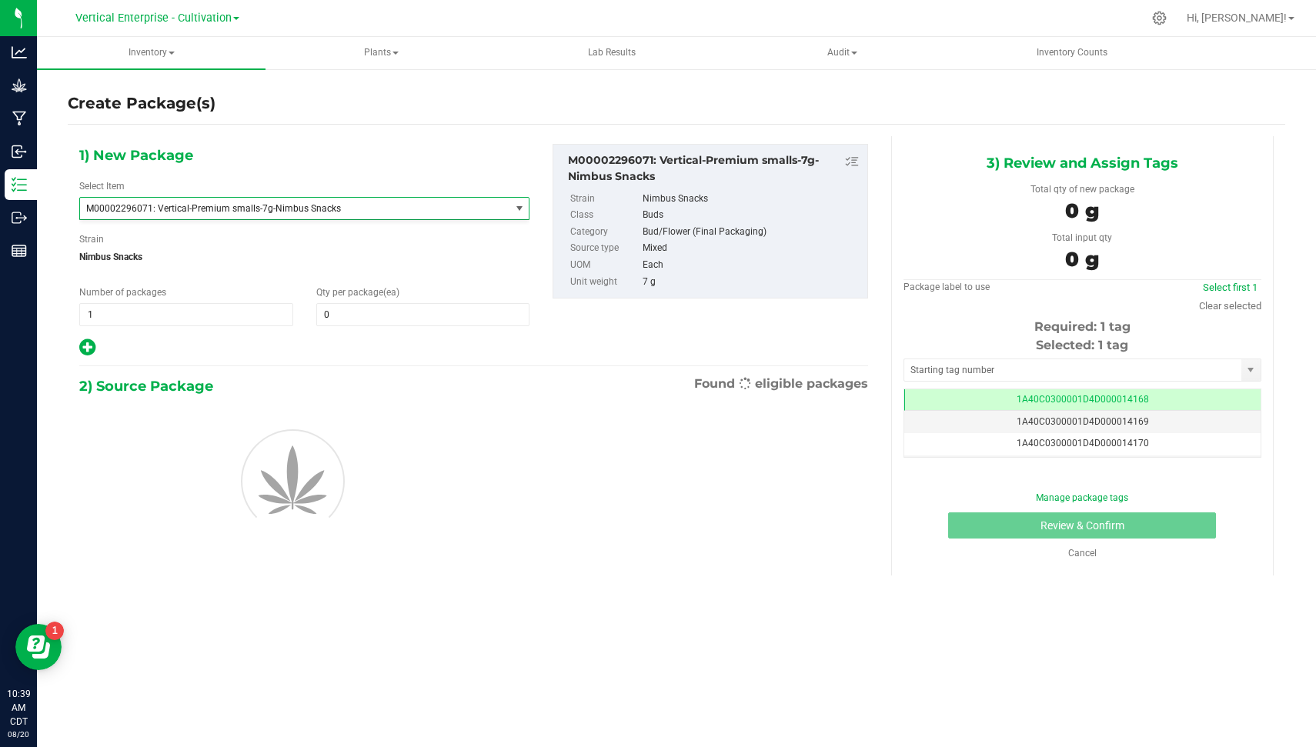
scroll to position [25513, 0]
click at [368, 304] on span at bounding box center [423, 314] width 214 height 23
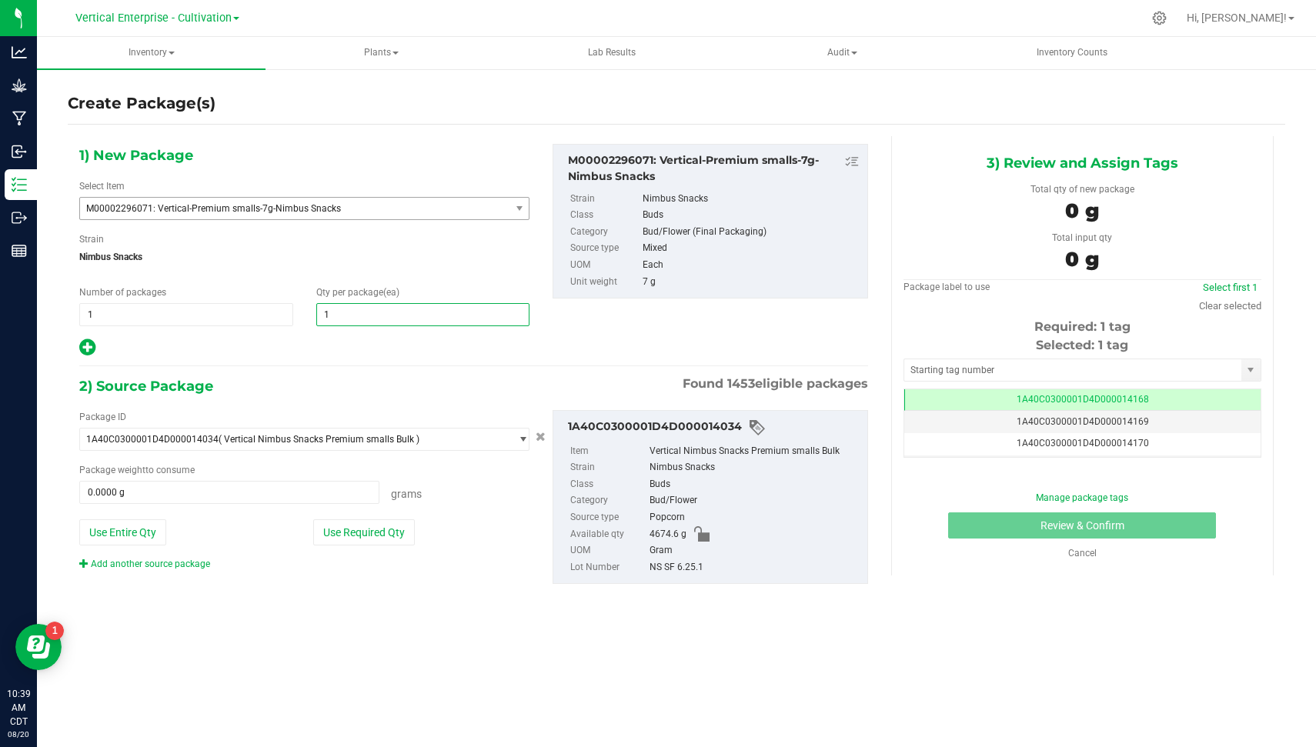
type input "18"
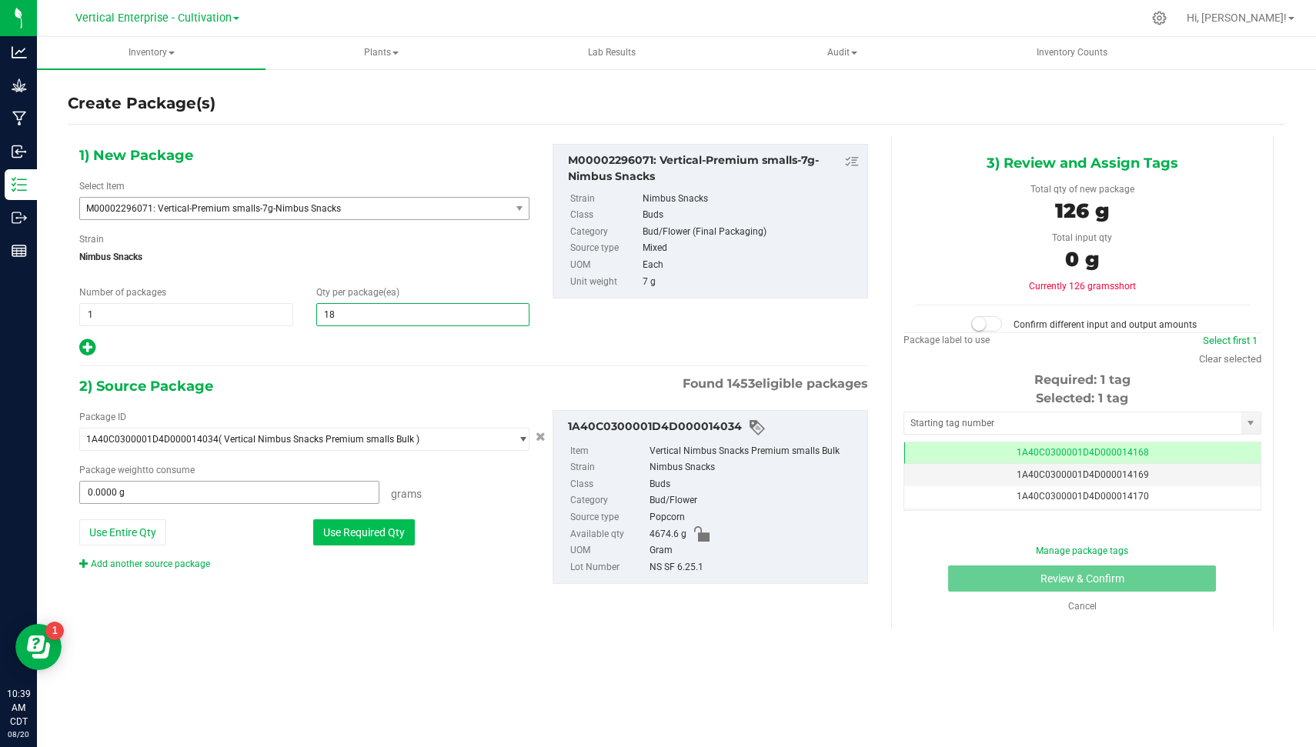
type input "18"
click at [349, 526] on button "Use Required Qty" at bounding box center [364, 532] width 102 height 26
type input "126.0000 g"
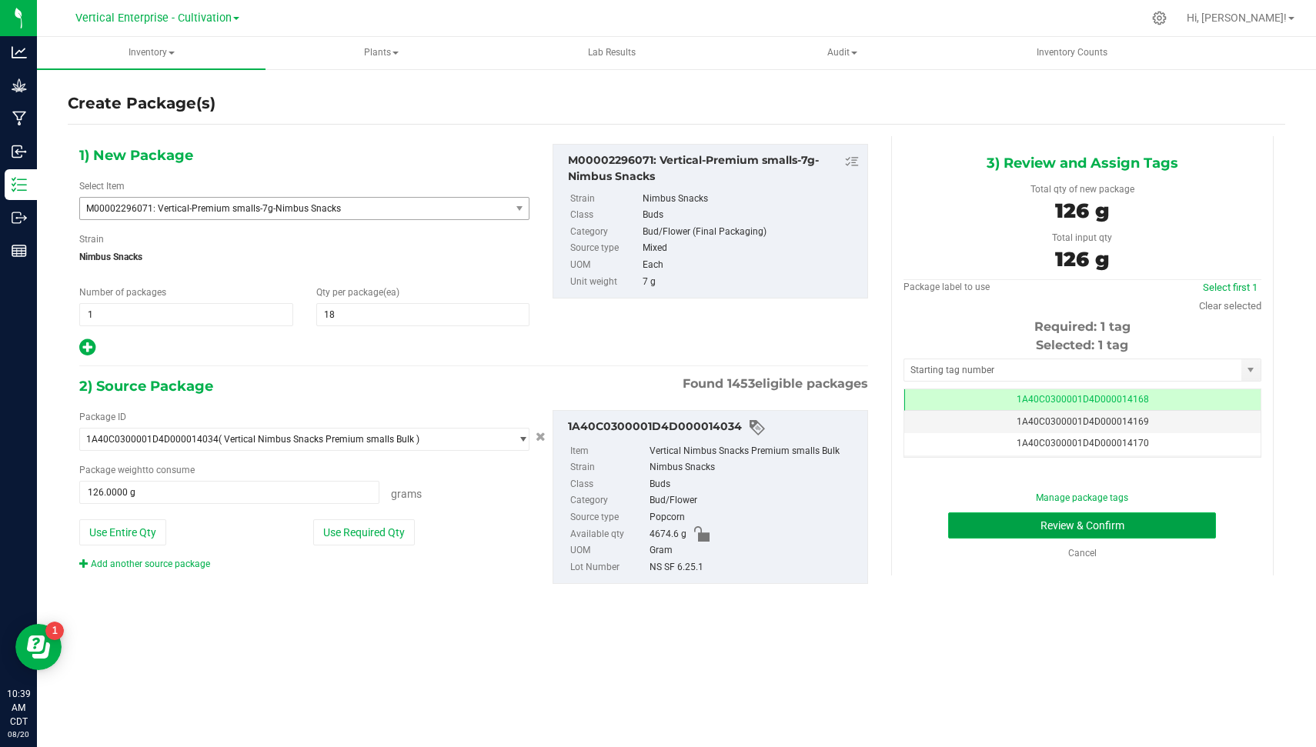
click at [1078, 533] on button "Review & Confirm" at bounding box center [1082, 526] width 268 height 26
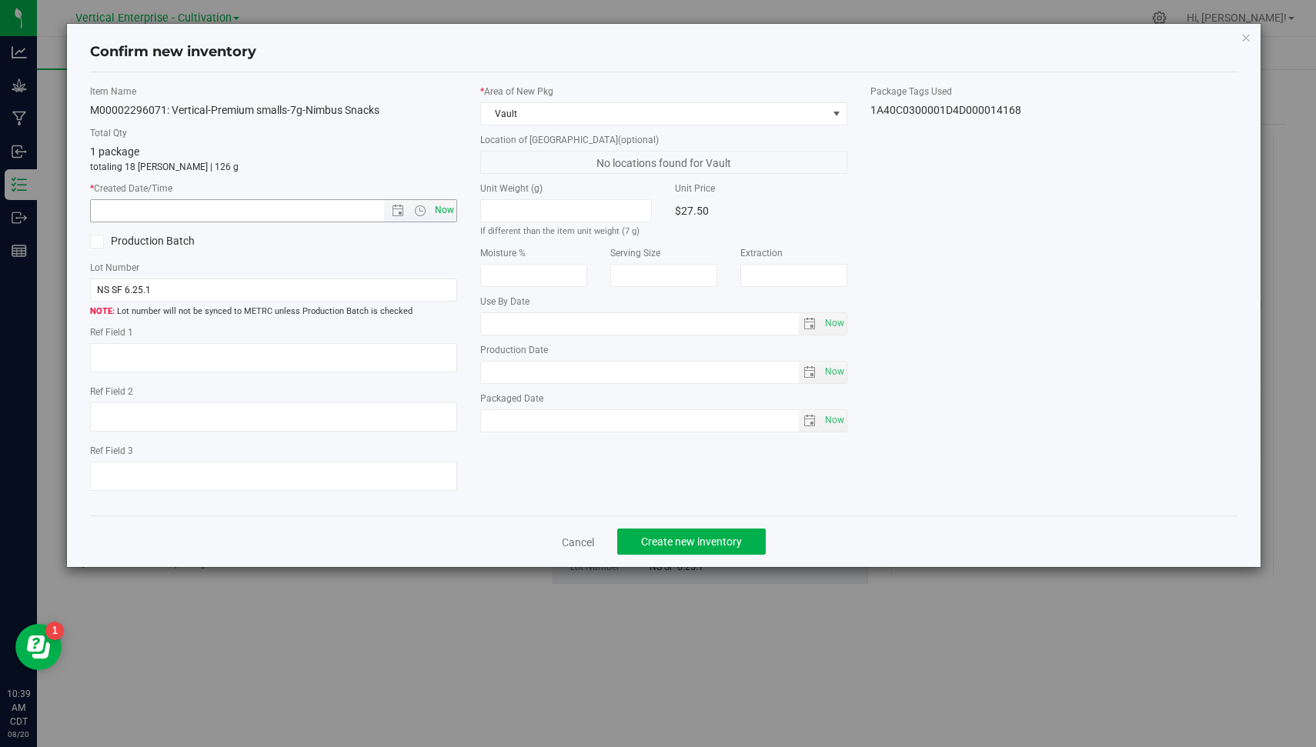
click at [453, 209] on span "Now" at bounding box center [445, 210] width 26 height 22
type input "[DATE] 10:39 AM"
click at [672, 533] on button "Create new inventory" at bounding box center [691, 542] width 149 height 26
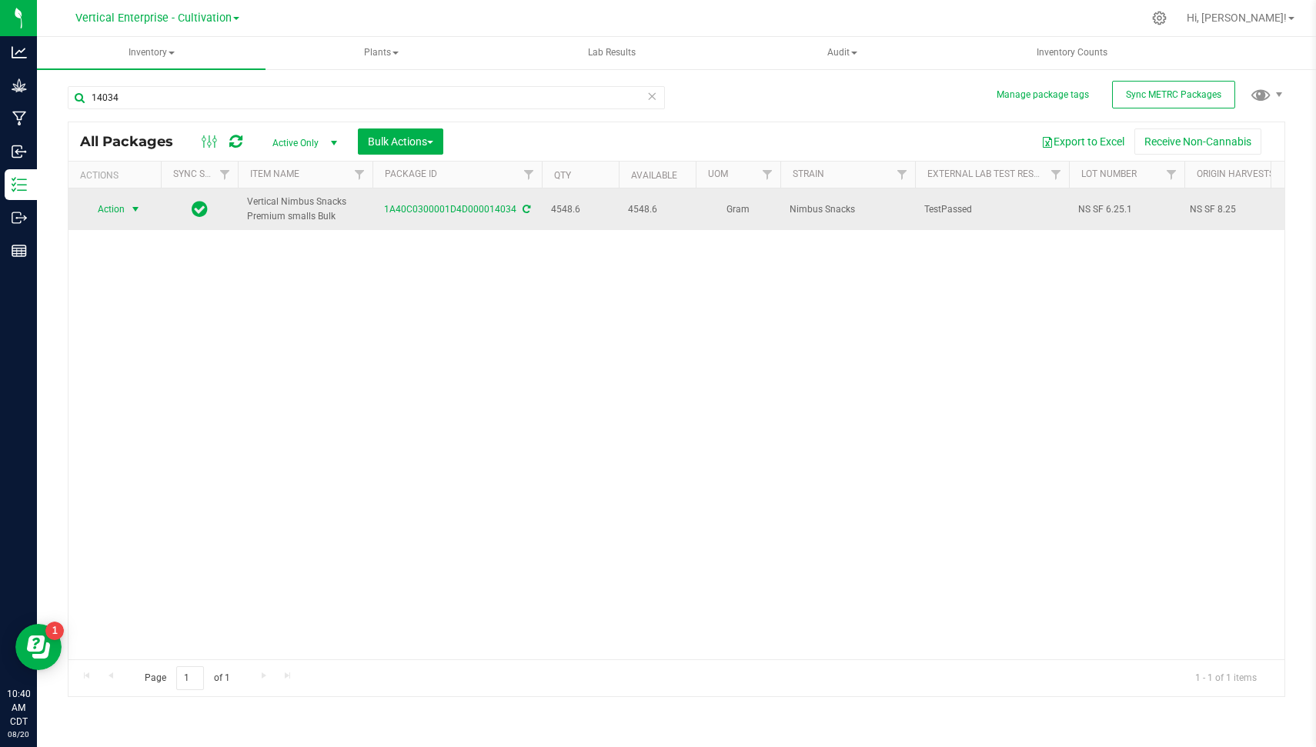
click at [117, 209] on span "Action" at bounding box center [105, 210] width 42 height 22
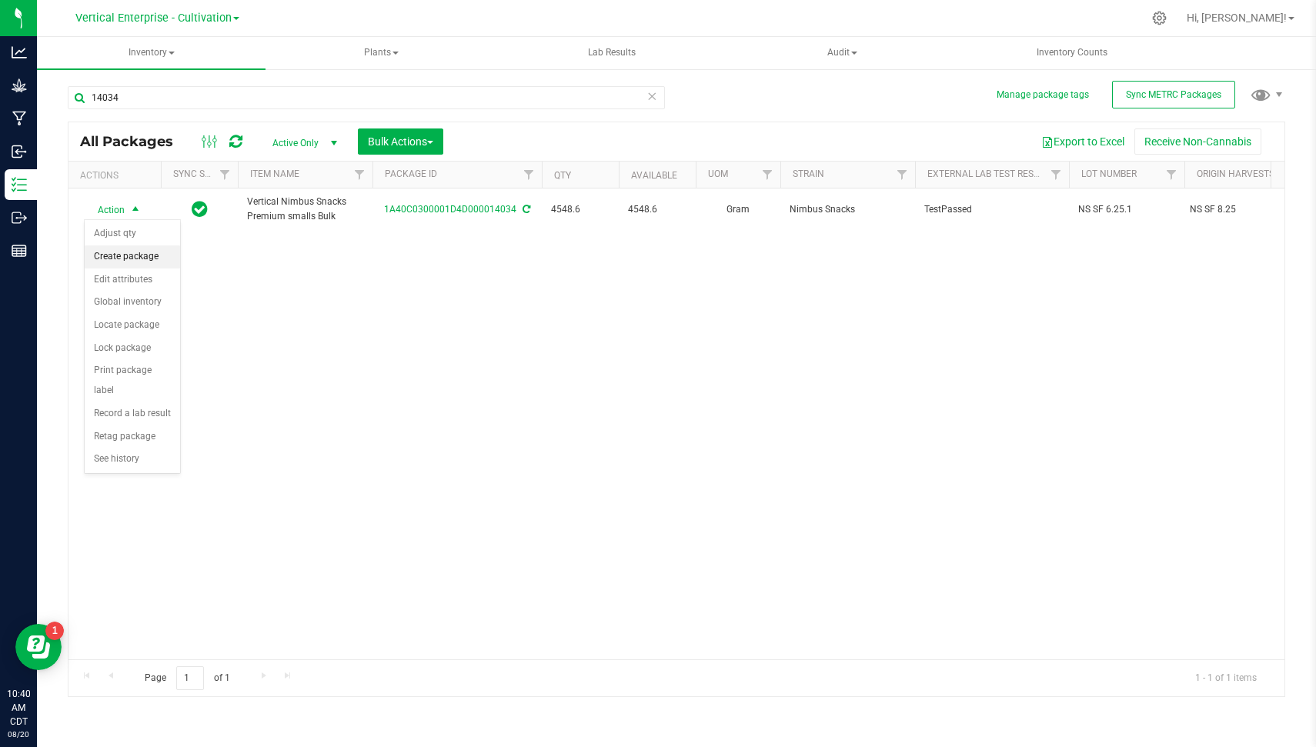
click at [155, 255] on li "Create package" at bounding box center [132, 257] width 95 height 23
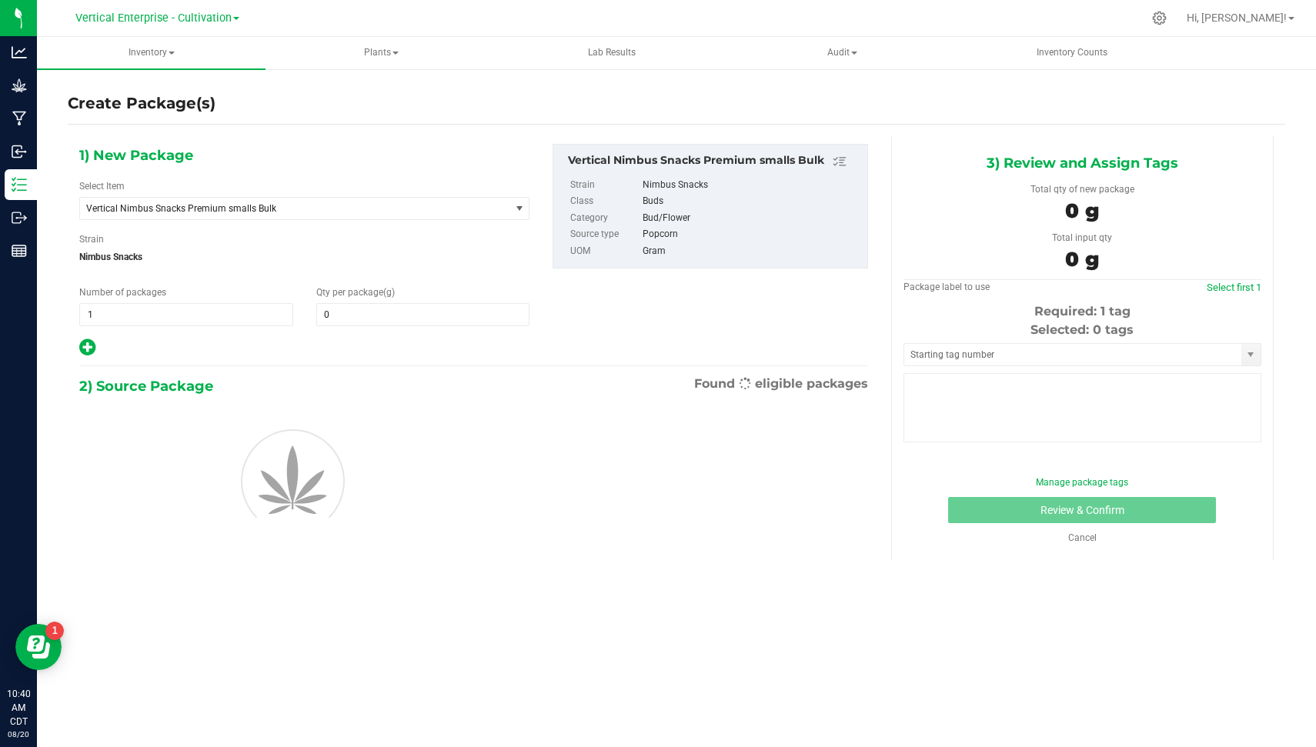
type input "0.0000"
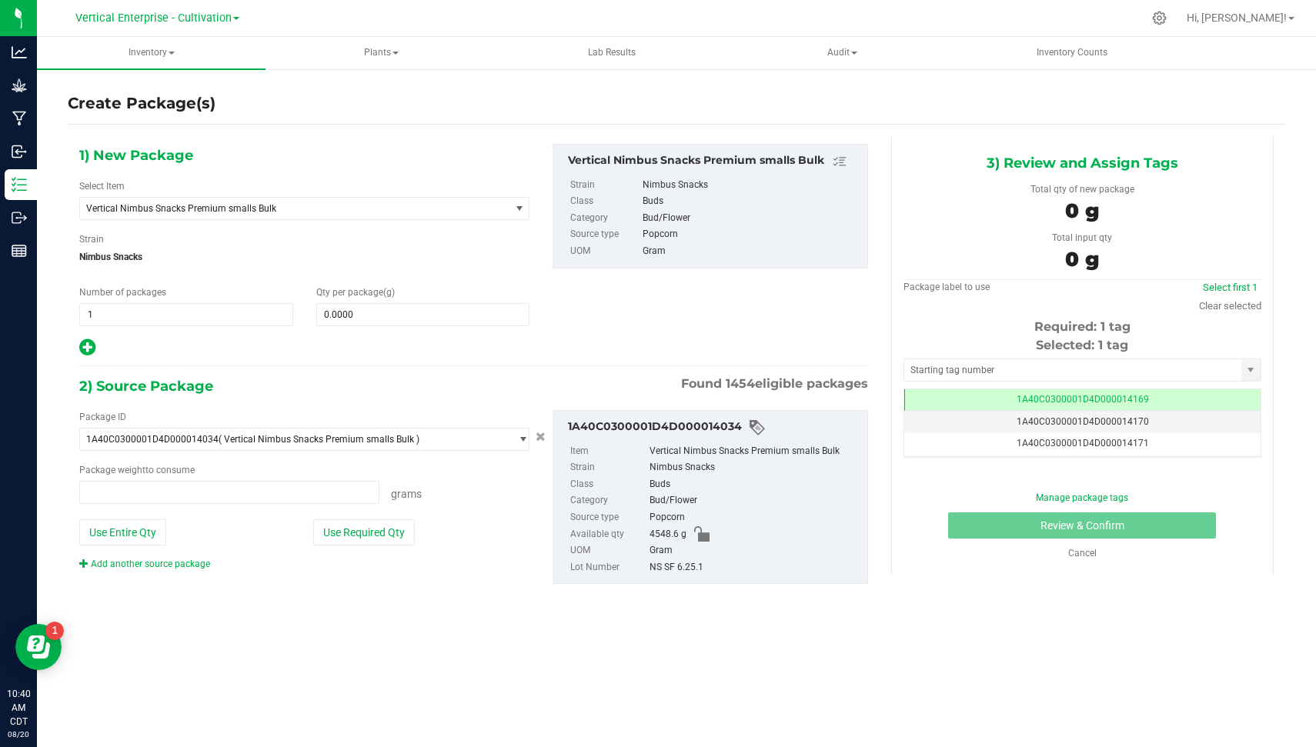
type input "0.0000 g"
click at [189, 198] on span "Vertical Nimbus Snacks Premium smalls Bulk" at bounding box center [294, 209] width 429 height 22
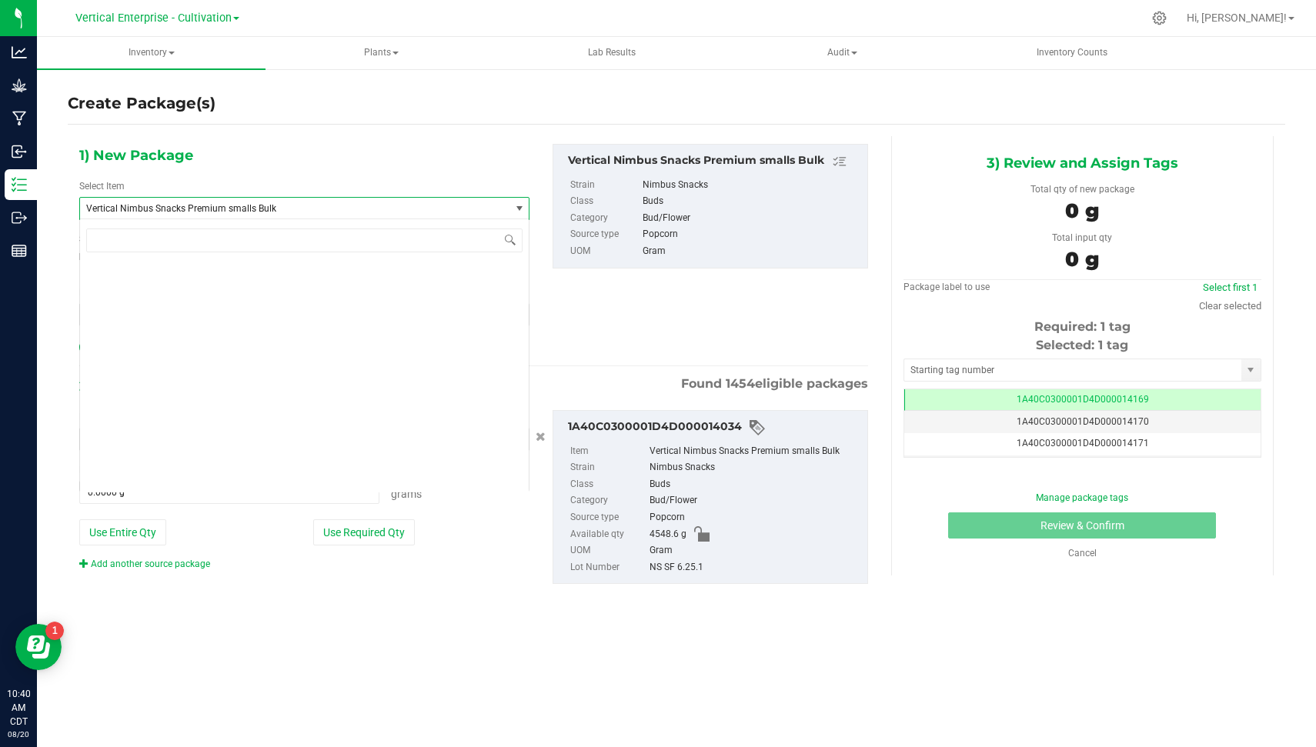
scroll to position [117742, 0]
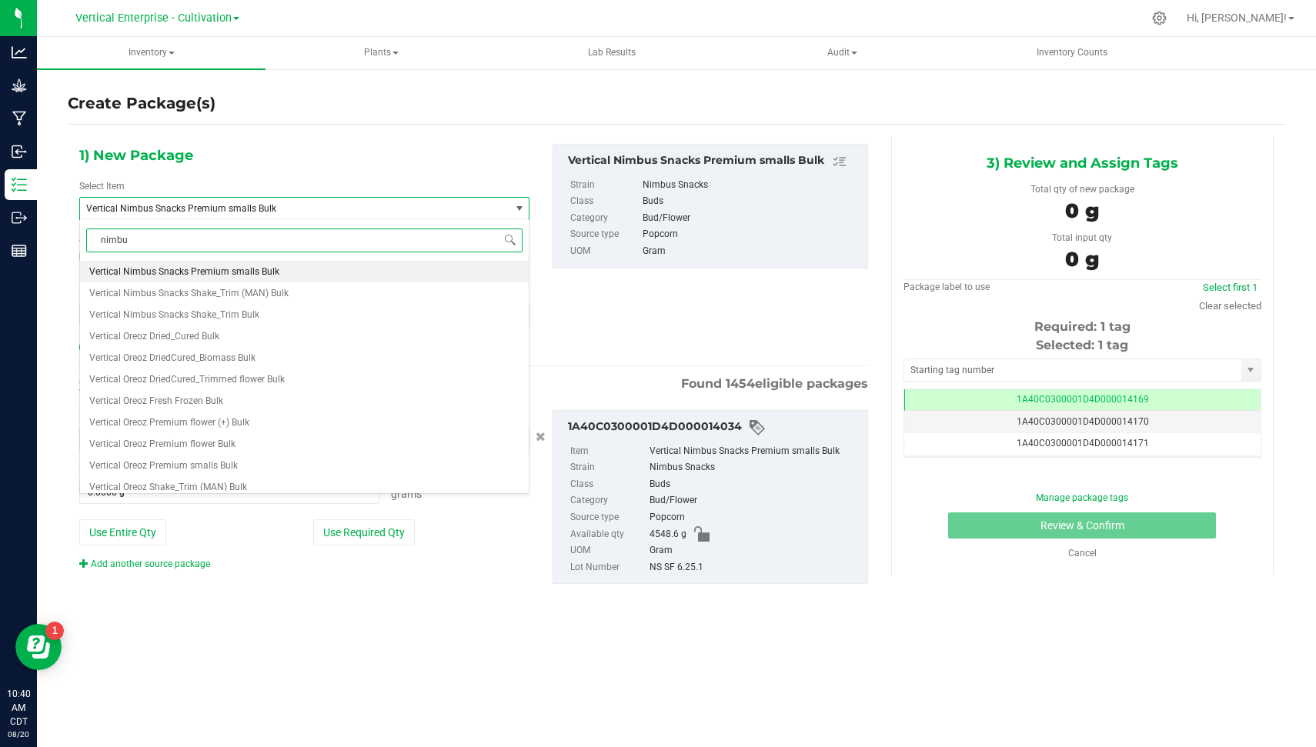
type input "nimbus"
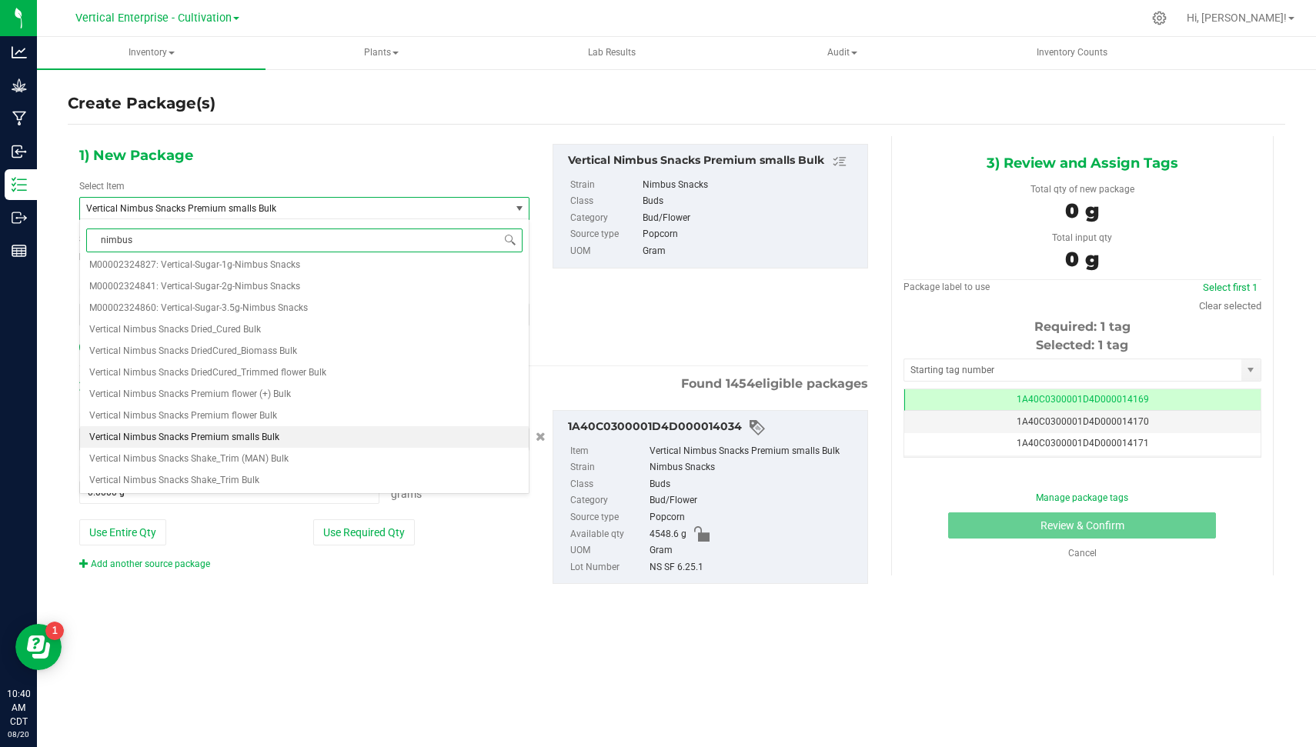
scroll to position [0, 0]
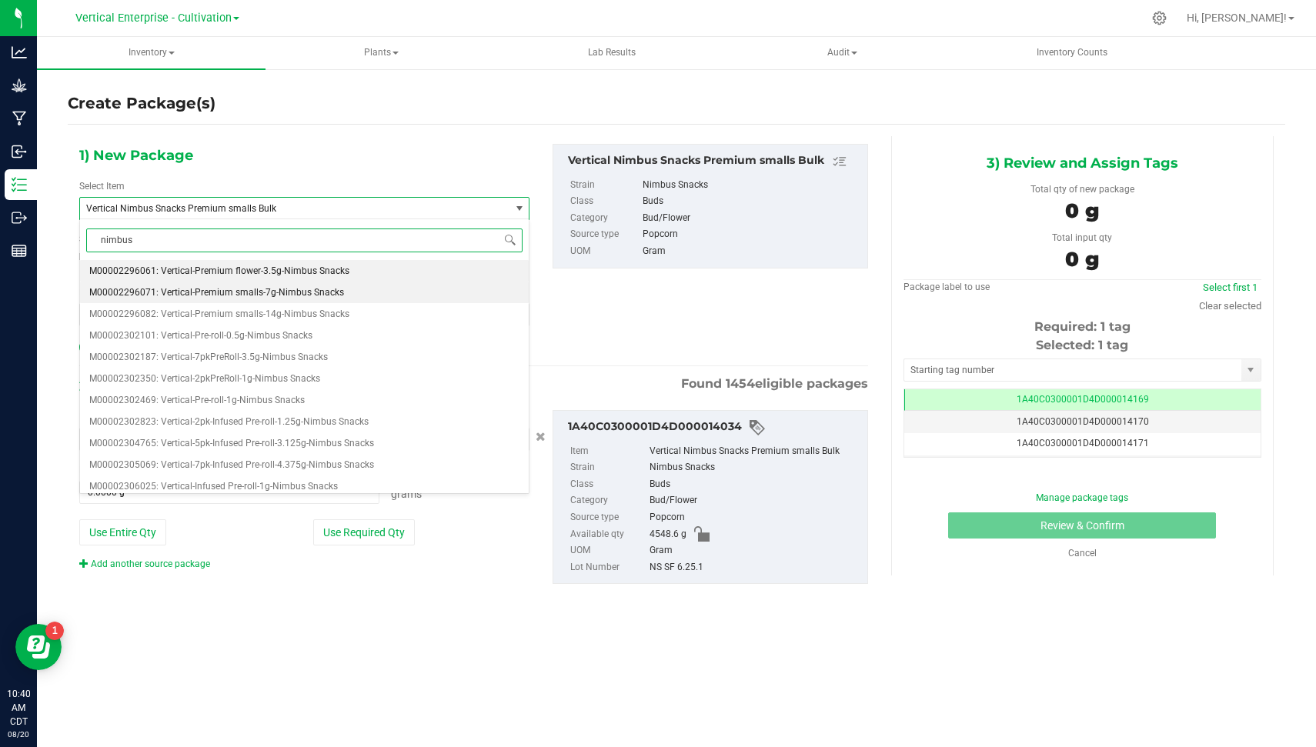
click at [272, 289] on span "M00002296071: Vertical-Premium smalls-7g-Nimbus Snacks" at bounding box center [216, 292] width 255 height 11
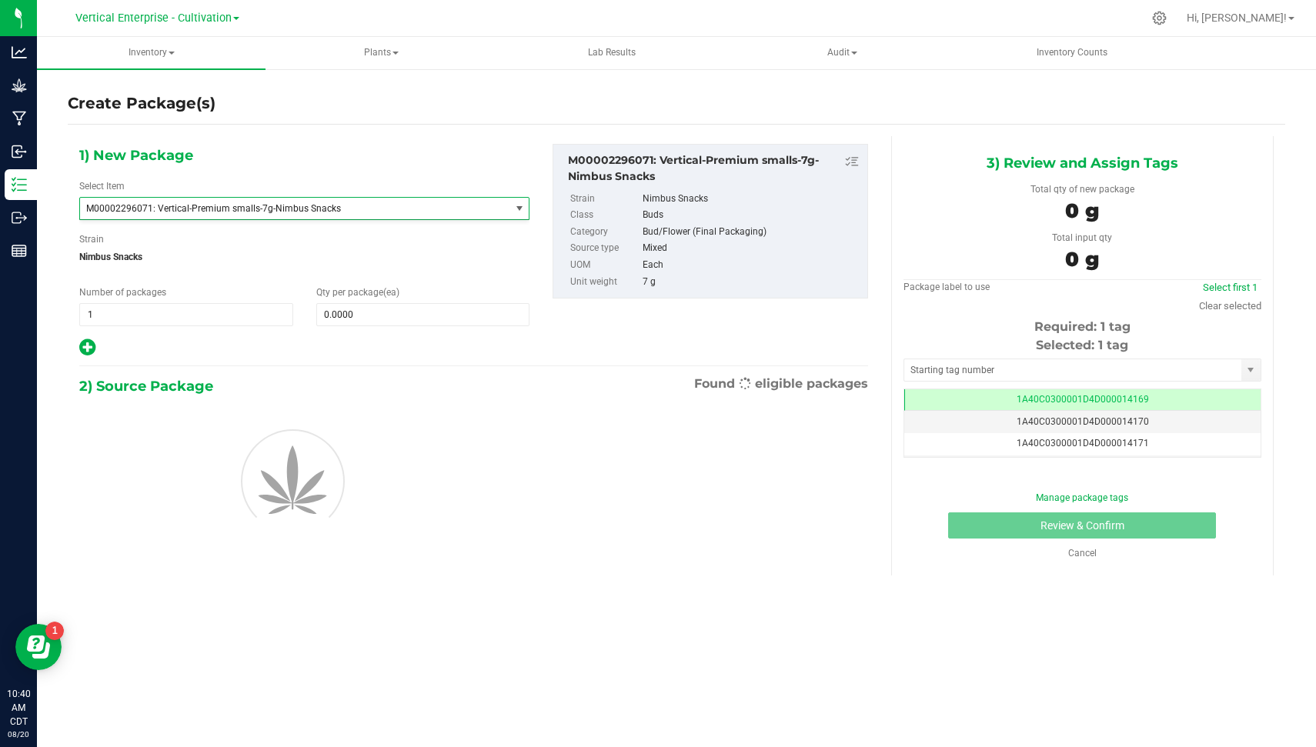
type input "0"
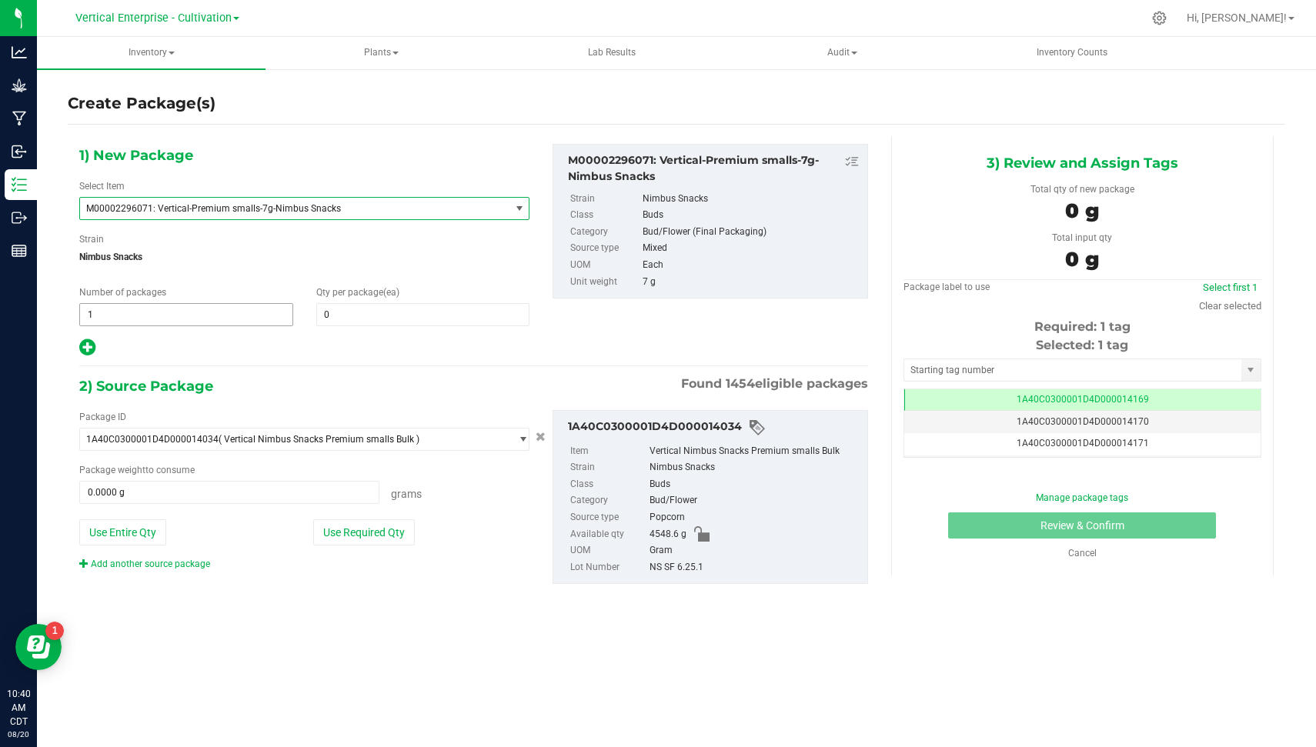
click at [212, 309] on span "1 1" at bounding box center [186, 314] width 214 height 23
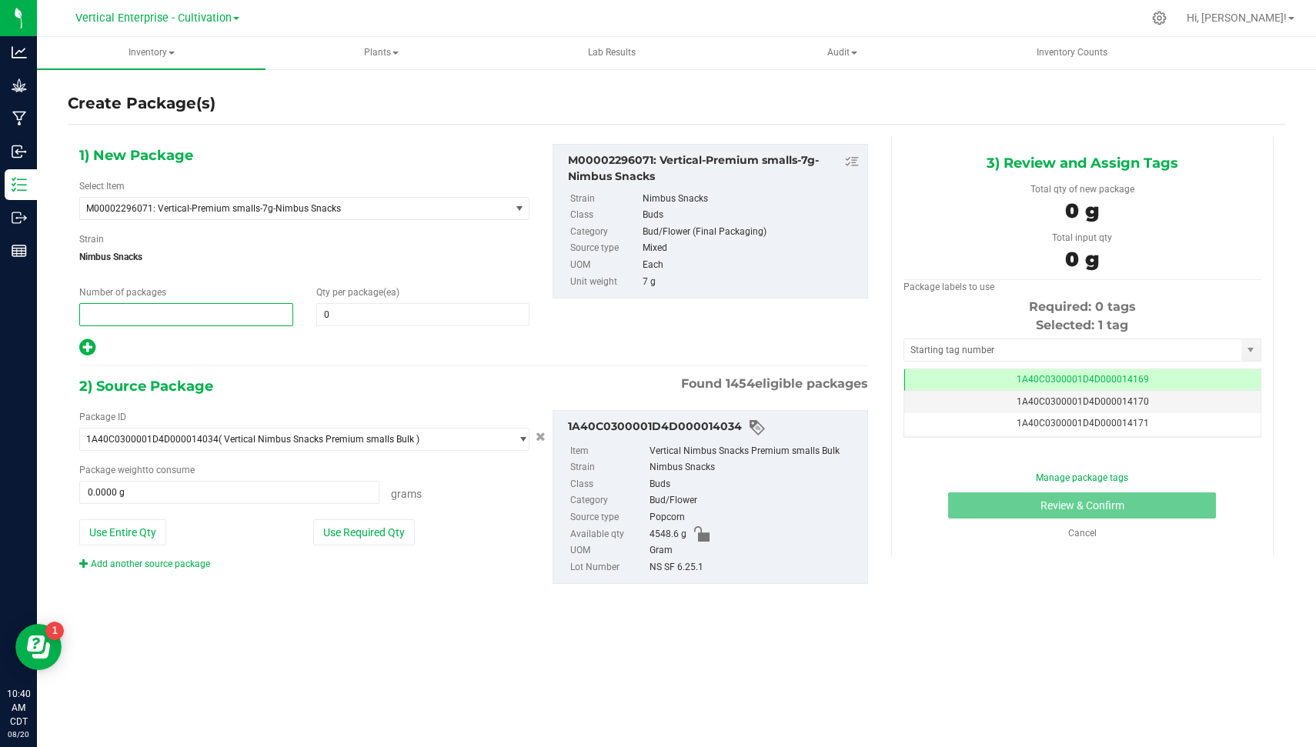
type input "2"
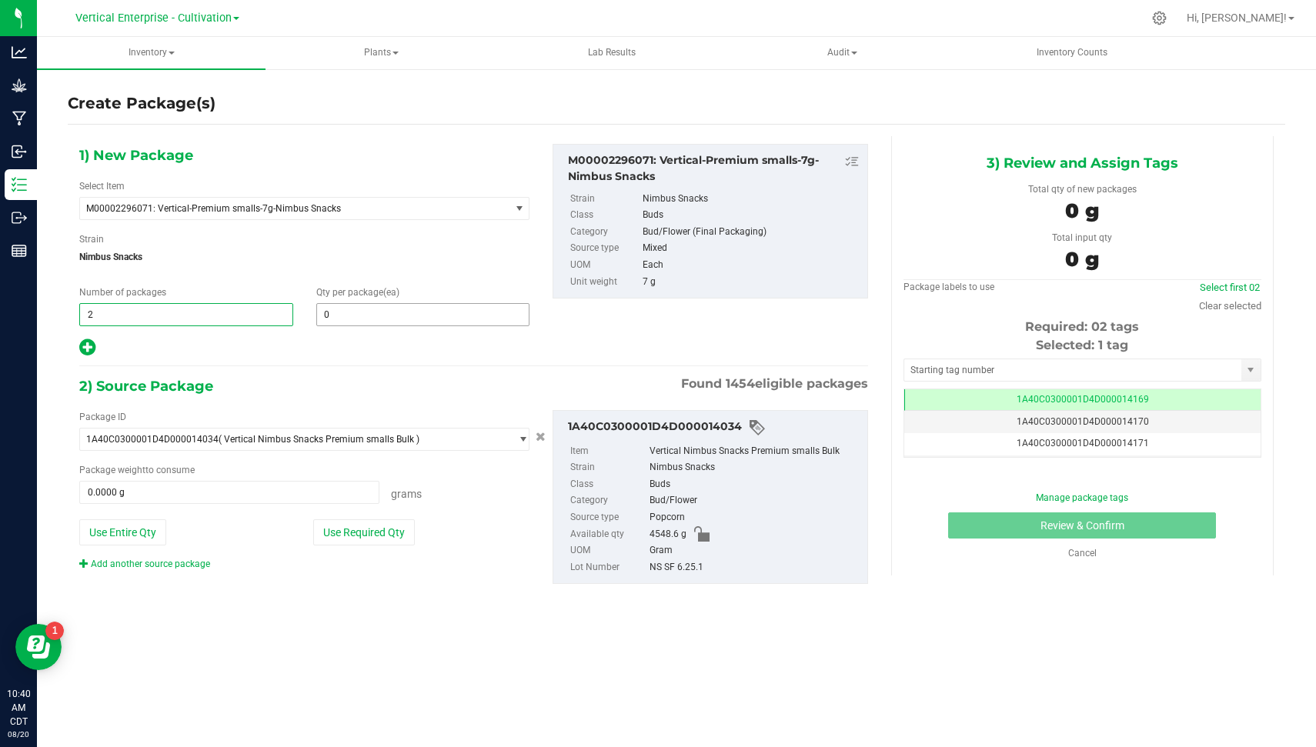
type input "2"
click at [358, 311] on span at bounding box center [423, 314] width 214 height 23
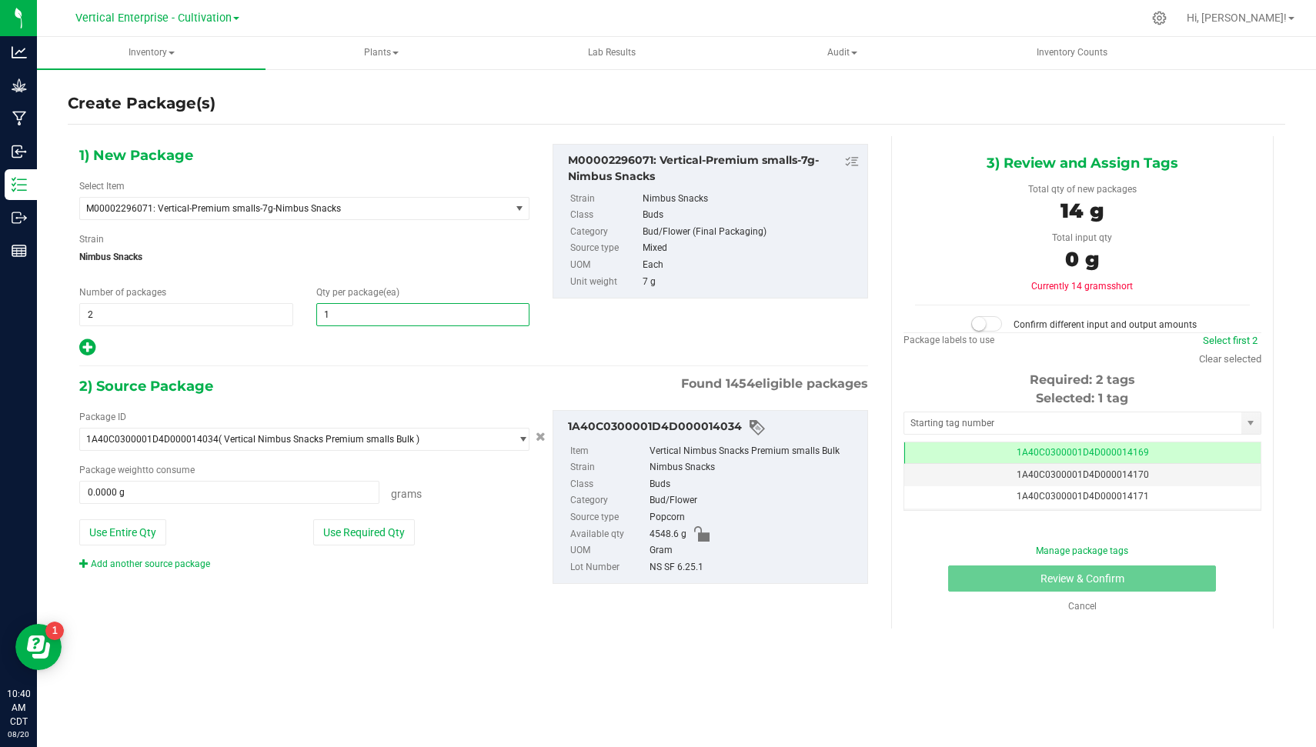
type input "18"
click at [347, 529] on button "Use Required Qty" at bounding box center [364, 532] width 102 height 26
type input "252.0000 g"
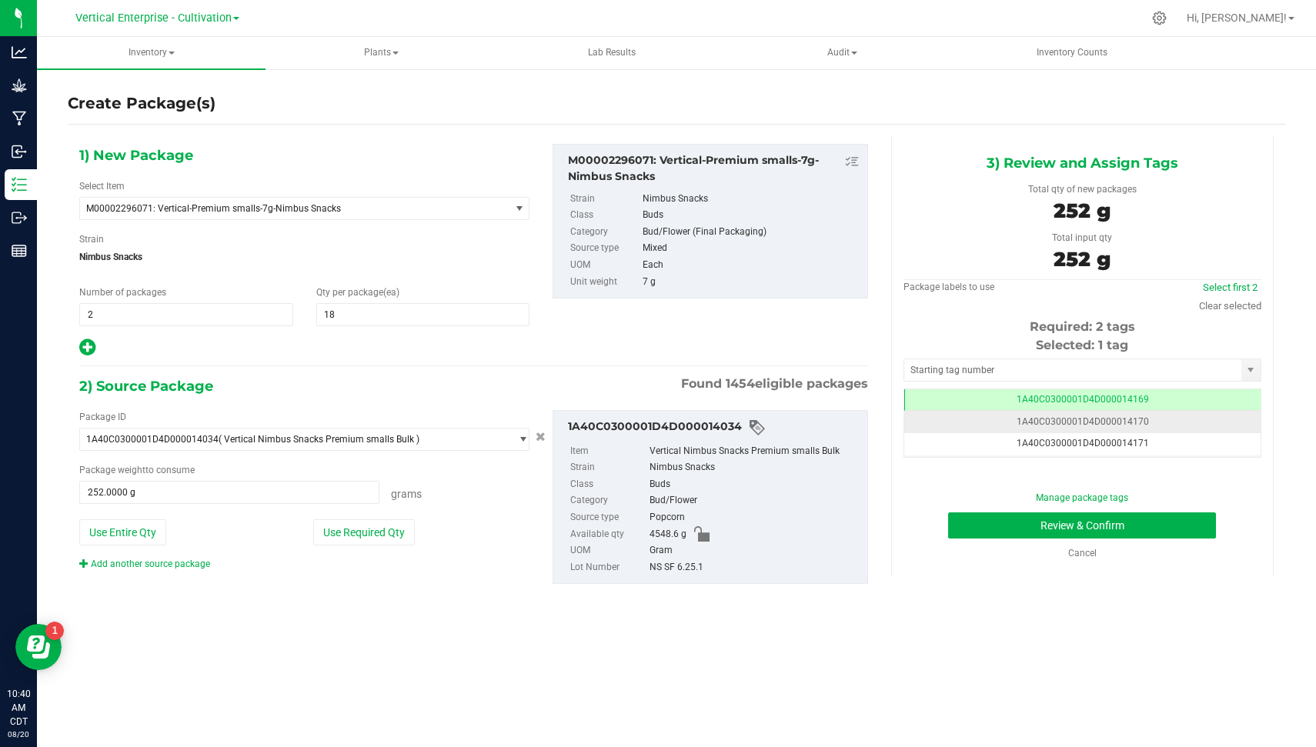
click at [1180, 420] on td "1A40C0300001D4D000014170" at bounding box center [1082, 422] width 356 height 22
click at [1166, 517] on button "Review & Confirm" at bounding box center [1082, 526] width 268 height 26
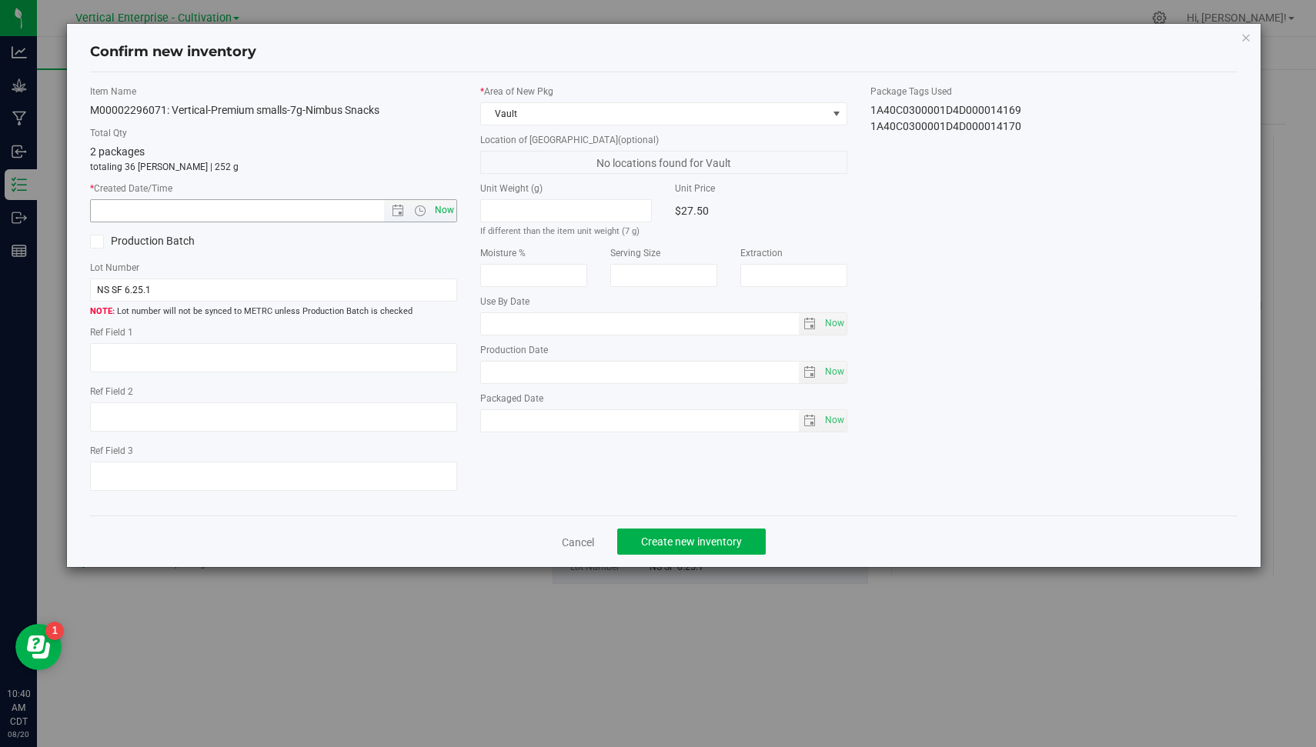
click at [450, 209] on span "Now" at bounding box center [445, 210] width 26 height 22
type input "[DATE] 10:40 AM"
click at [700, 542] on span "Create new inventory" at bounding box center [691, 542] width 101 height 12
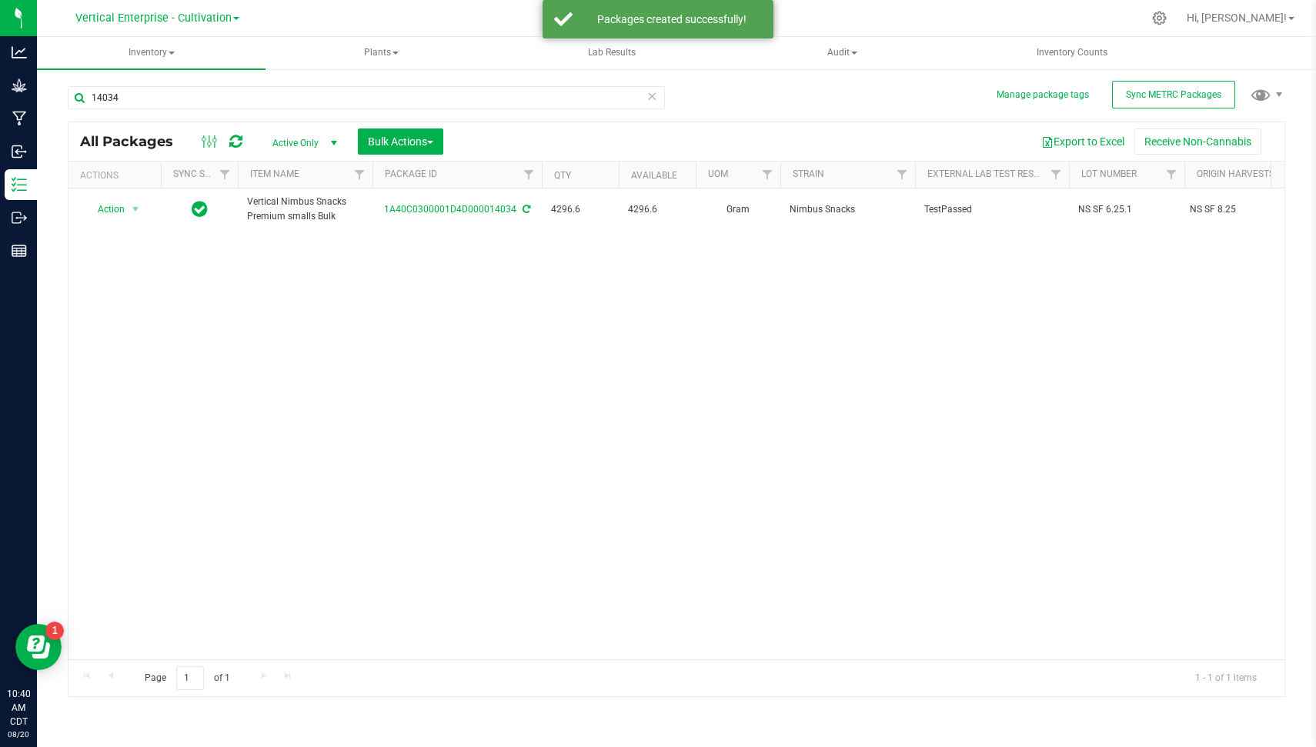
click at [763, 104] on div "14034 All Packages Active Only Active Only Lab Samples Locked All External Inte…" at bounding box center [677, 385] width 1218 height 626
